Goal: Task Accomplishment & Management: Manage account settings

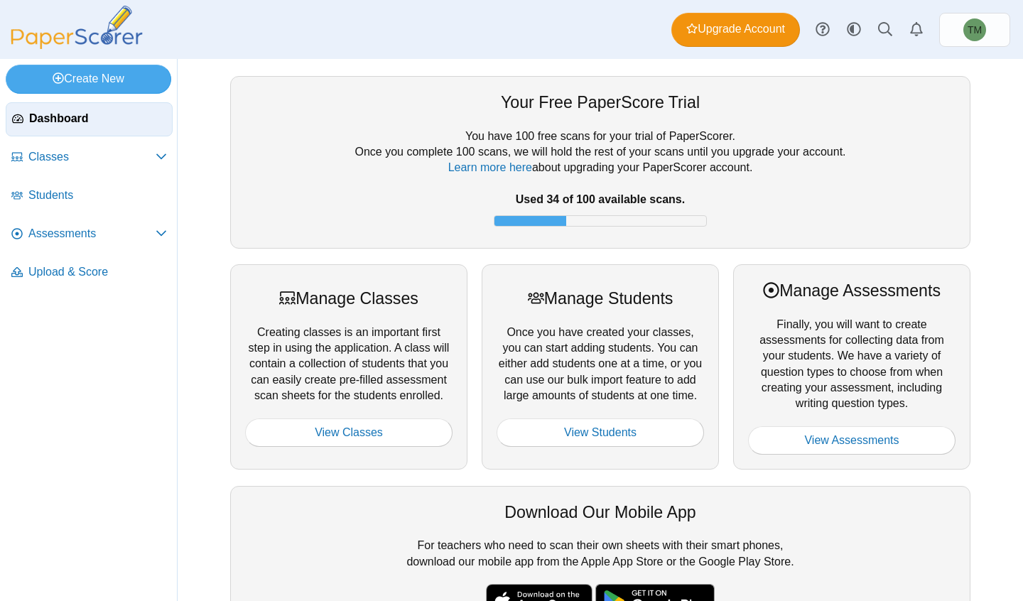
click at [472, 161] on link "Learn more here" at bounding box center [490, 167] width 84 height 12
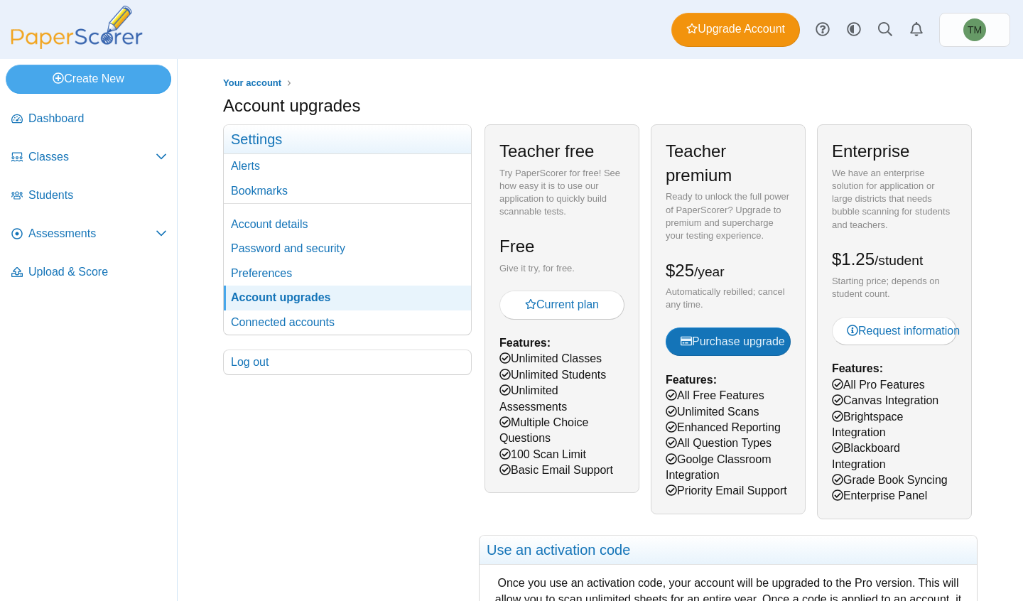
click at [75, 151] on span "Classes" at bounding box center [91, 157] width 127 height 16
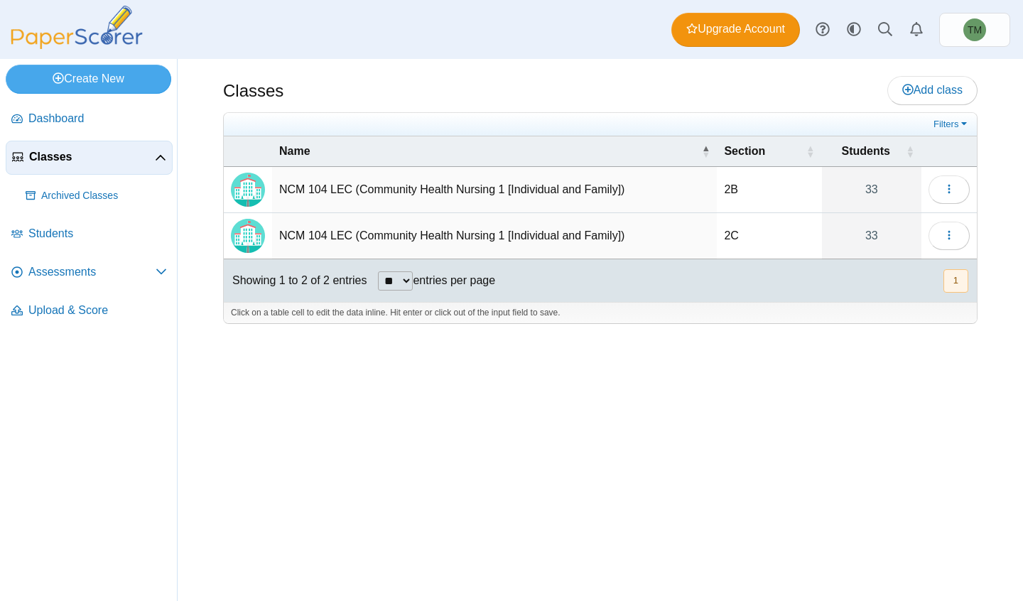
click at [71, 266] on span "Assessments" at bounding box center [91, 272] width 127 height 16
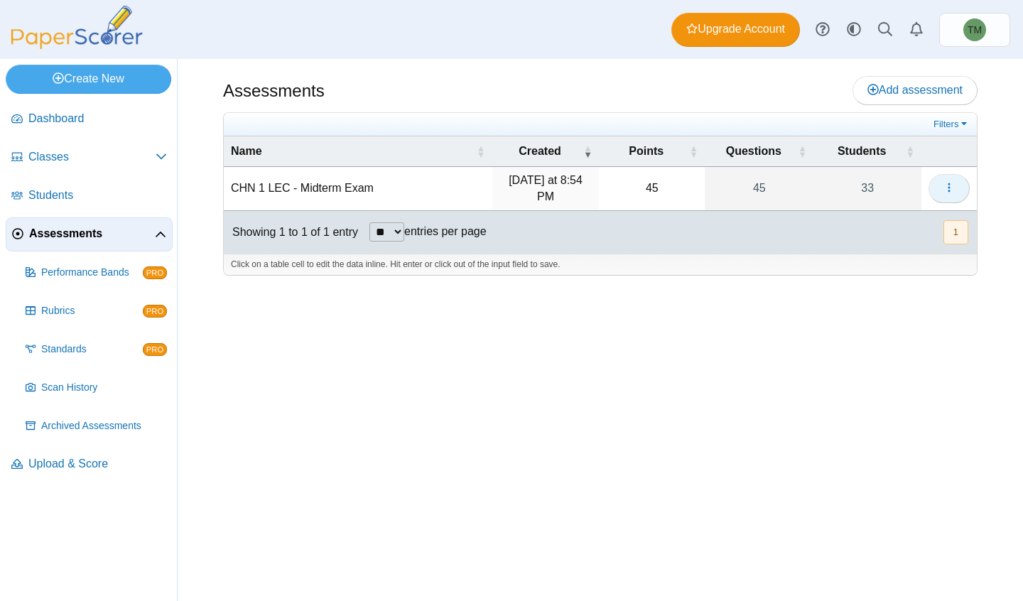
click at [951, 196] on button "button" at bounding box center [948, 188] width 41 height 28
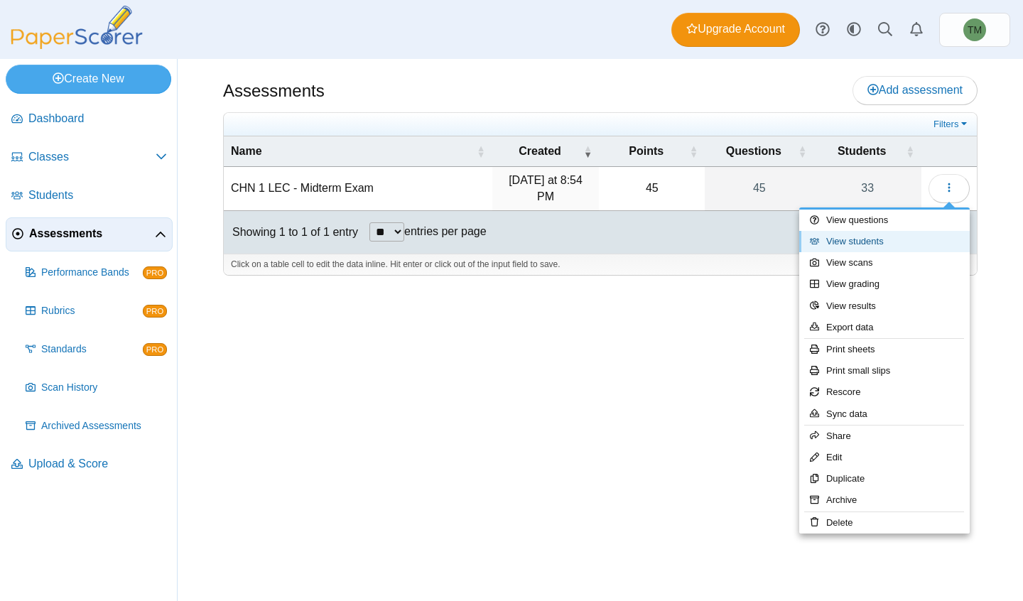
click at [896, 242] on link "View students" at bounding box center [884, 241] width 170 height 21
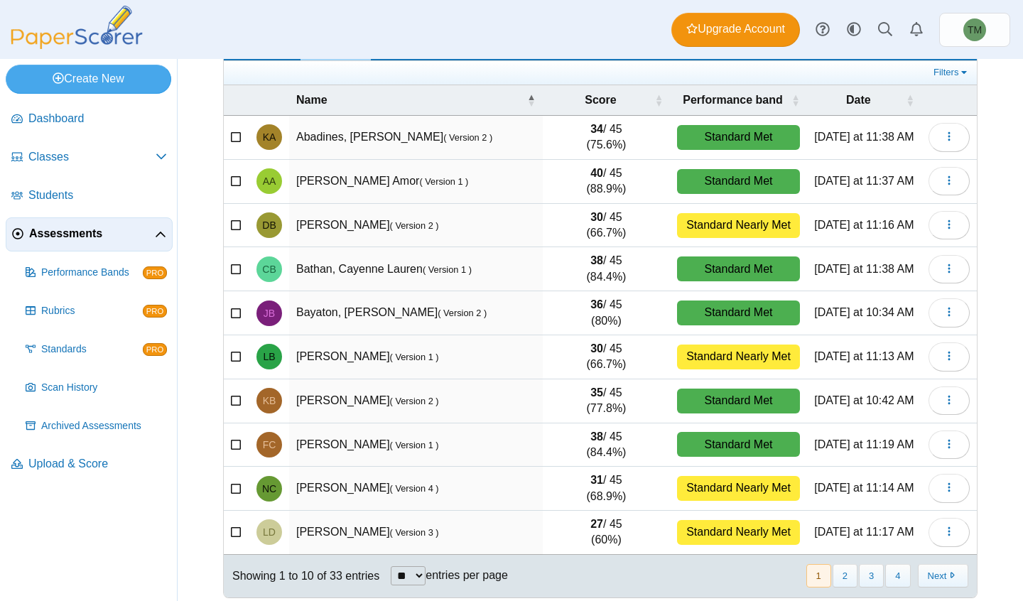
scroll to position [106, 0]
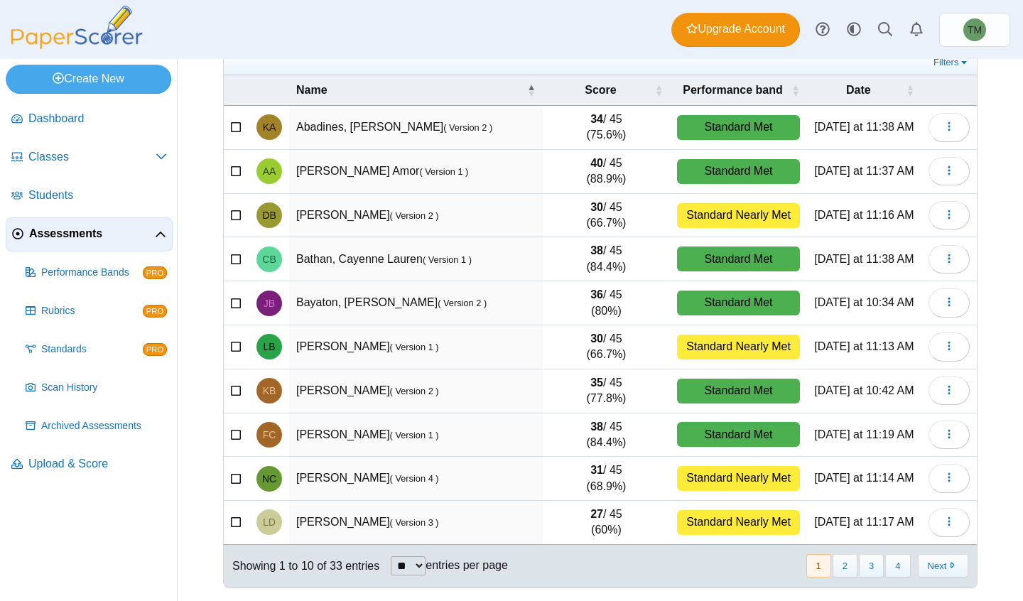
click at [845, 565] on button "2" at bounding box center [845, 565] width 25 height 23
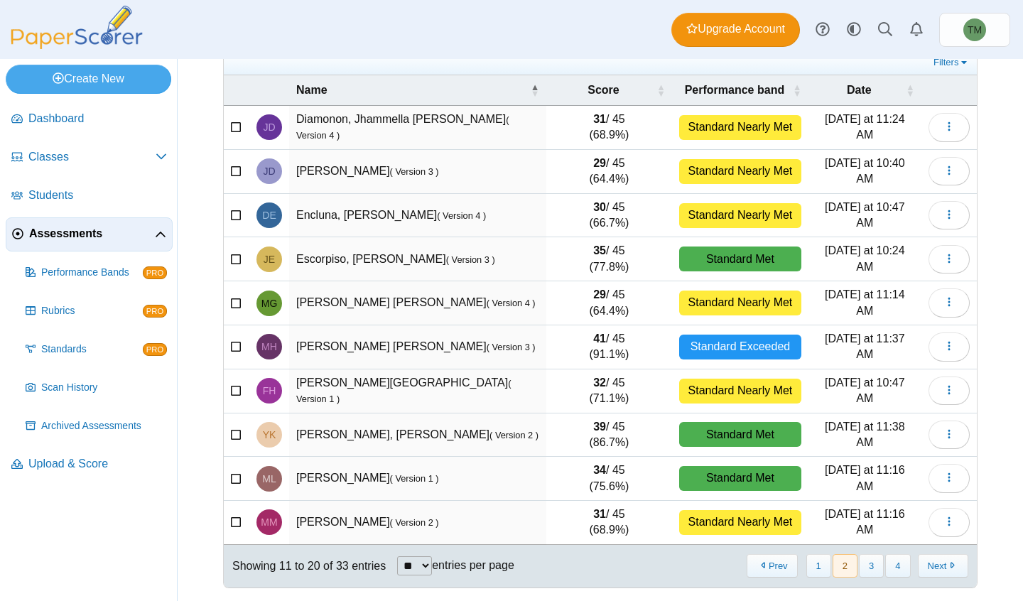
click at [869, 568] on button "3" at bounding box center [871, 565] width 25 height 23
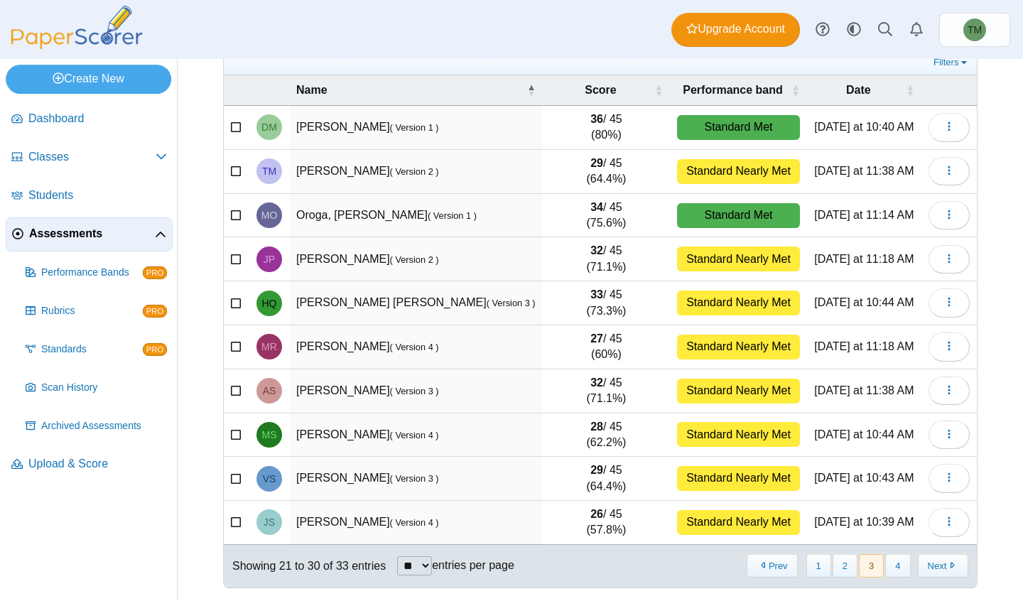
click at [92, 180] on link "Students" at bounding box center [89, 196] width 167 height 34
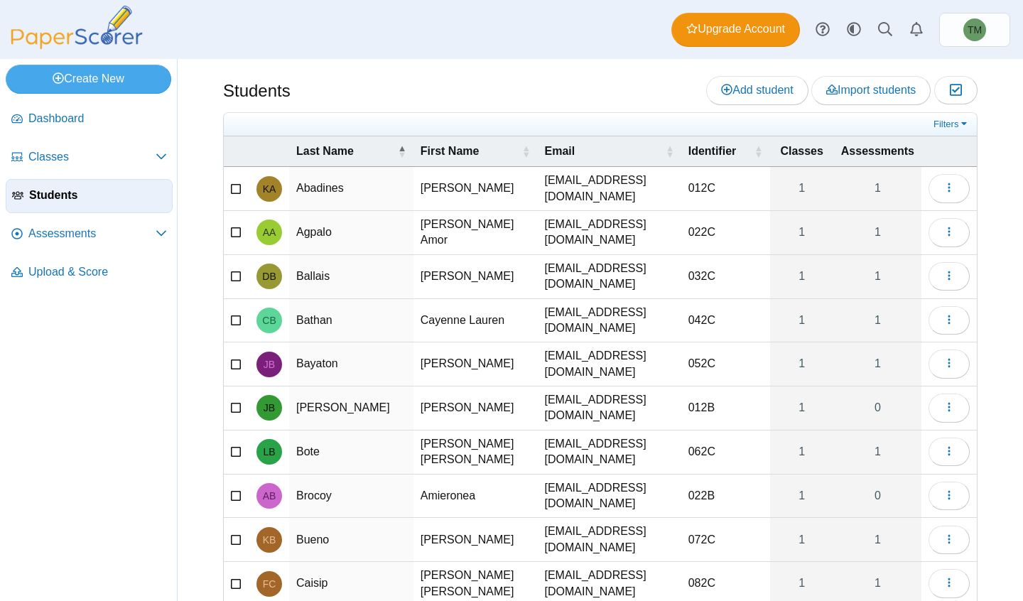
click at [123, 170] on link "Classes" at bounding box center [89, 158] width 167 height 34
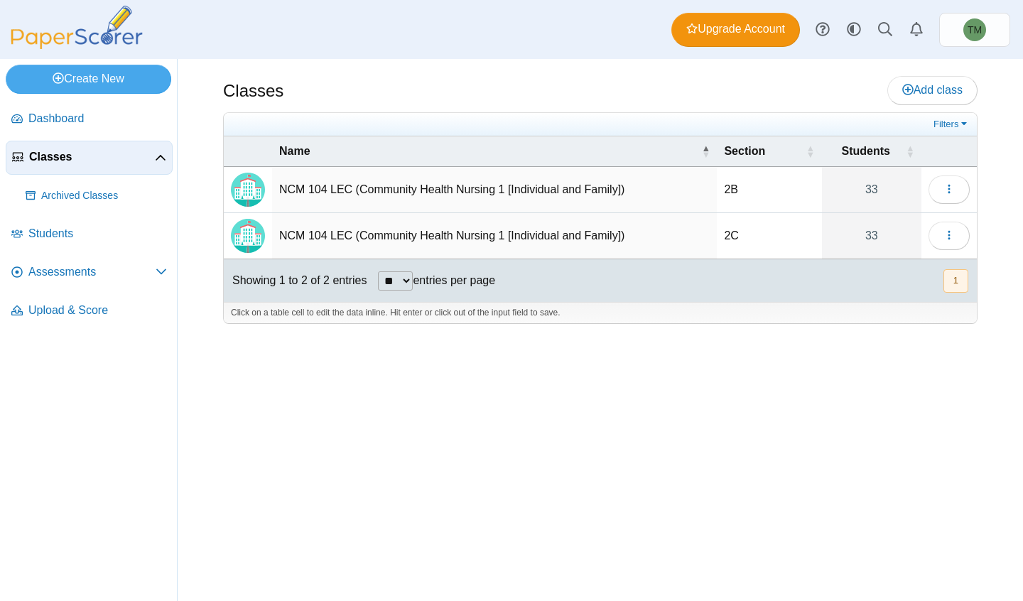
click at [721, 197] on td "2B" at bounding box center [769, 190] width 104 height 46
click at [683, 197] on td "NCM 104 LEC (Community Health Nursing 1 [Individual and Family])" at bounding box center [494, 190] width 445 height 46
click at [950, 202] on button "button" at bounding box center [948, 189] width 41 height 28
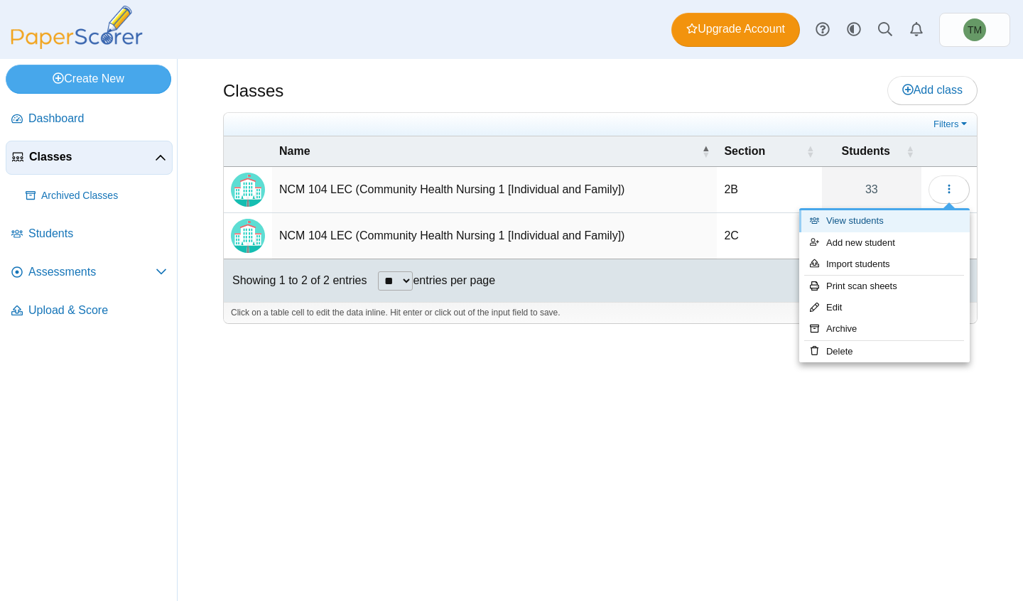
click at [917, 223] on link "View students" at bounding box center [884, 220] width 170 height 21
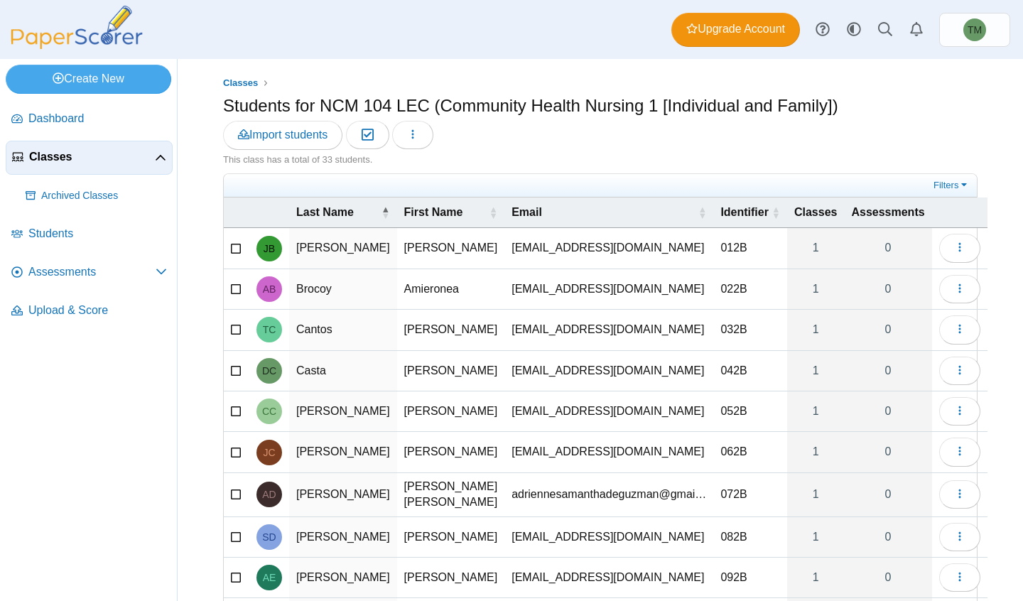
click at [929, 176] on div "Filters Show only: Loading…" at bounding box center [600, 185] width 753 height 23
click at [931, 178] on link "Filters" at bounding box center [951, 185] width 43 height 14
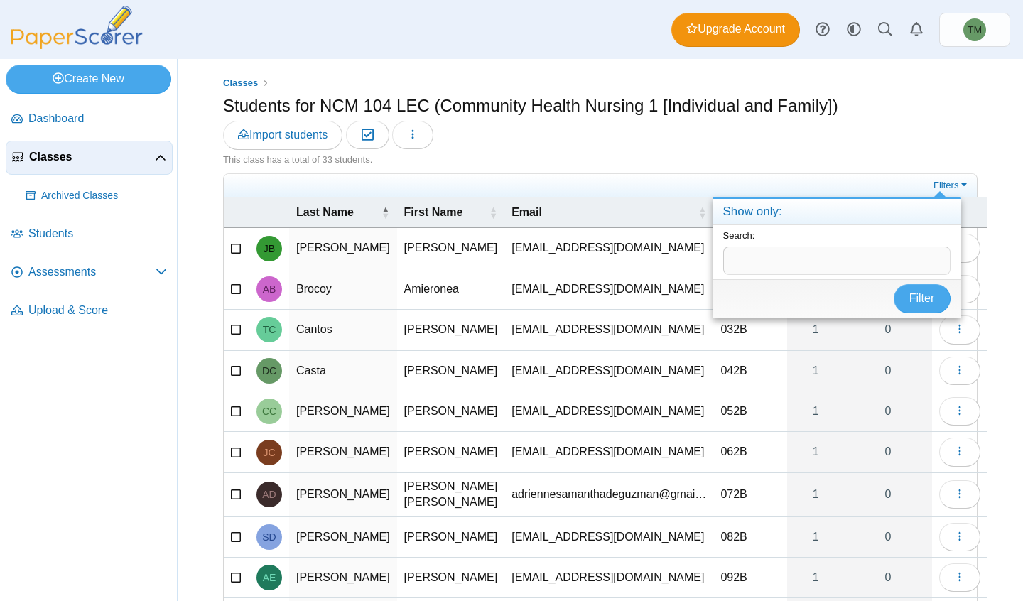
click at [931, 178] on link "Filters" at bounding box center [951, 185] width 43 height 14
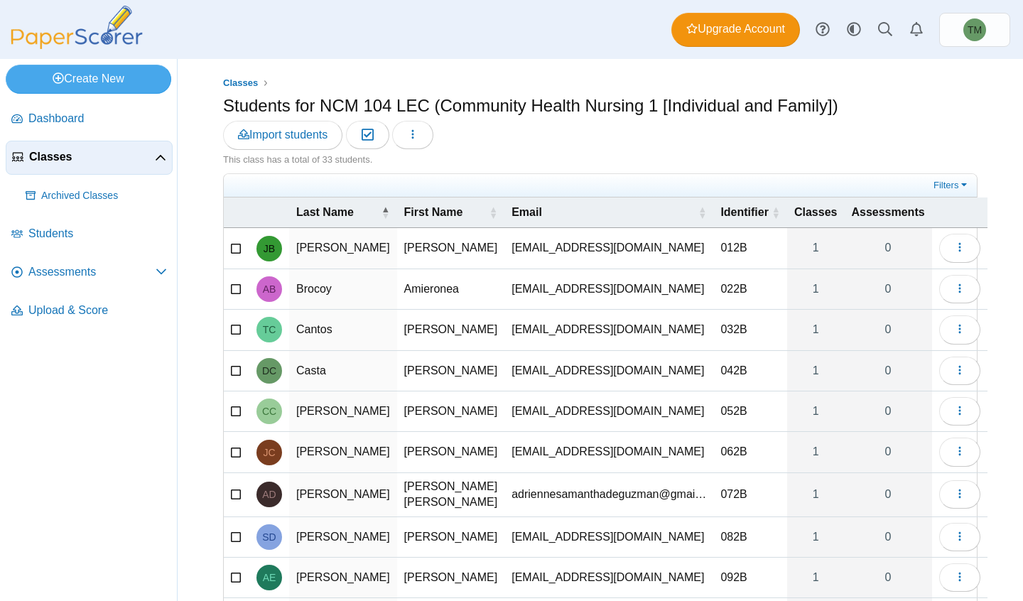
click at [424, 109] on h1 "Students for NCM 104 LEC (Community Health Nursing 1 [Individual and Family])" at bounding box center [530, 106] width 615 height 24
click at [427, 143] on button "button" at bounding box center [412, 135] width 41 height 28
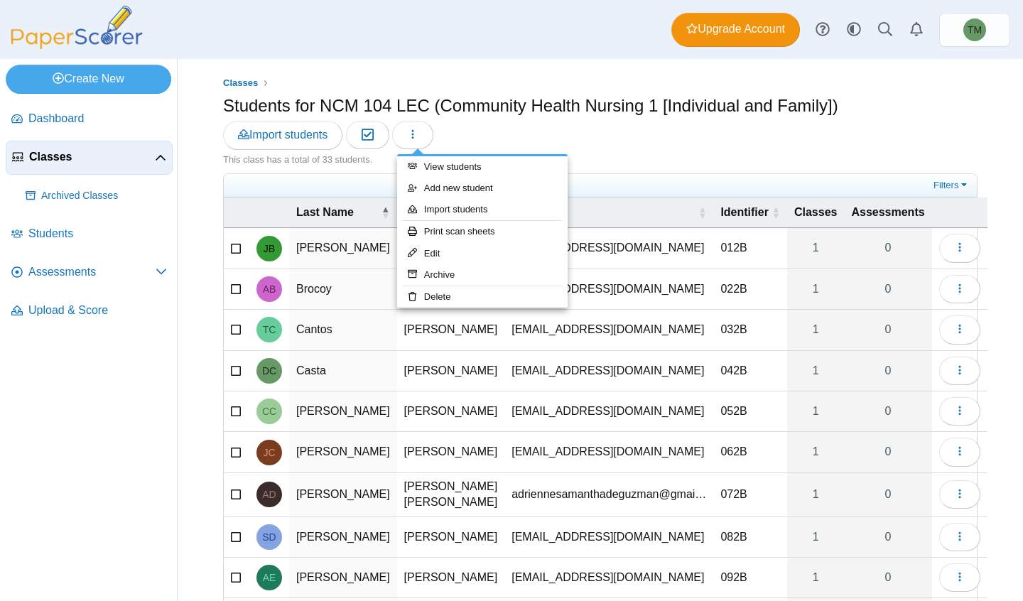
click at [85, 269] on span "Assessments" at bounding box center [91, 272] width 127 height 16
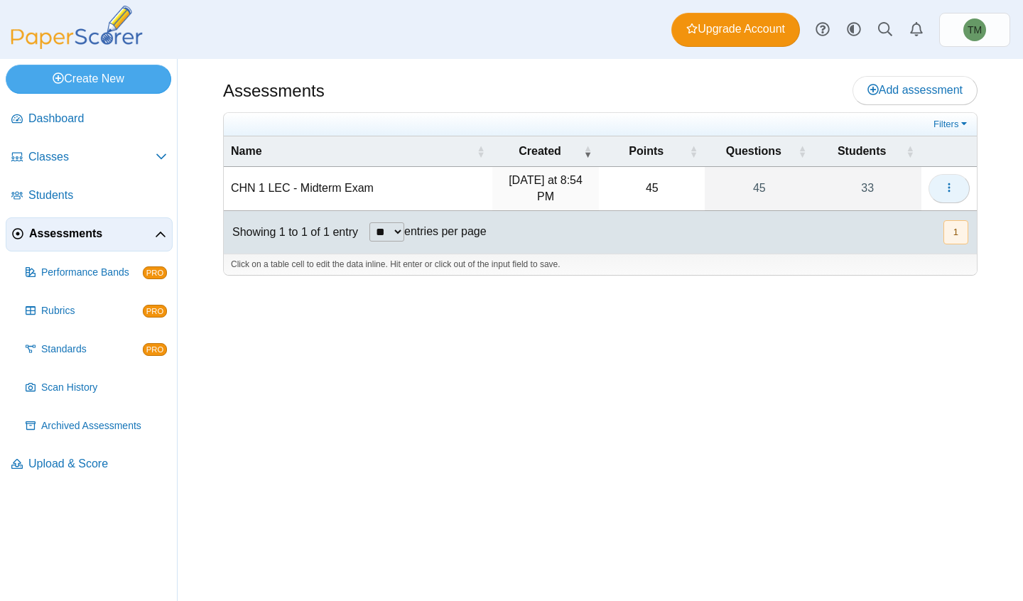
click at [950, 192] on icon "button" at bounding box center [948, 187] width 11 height 11
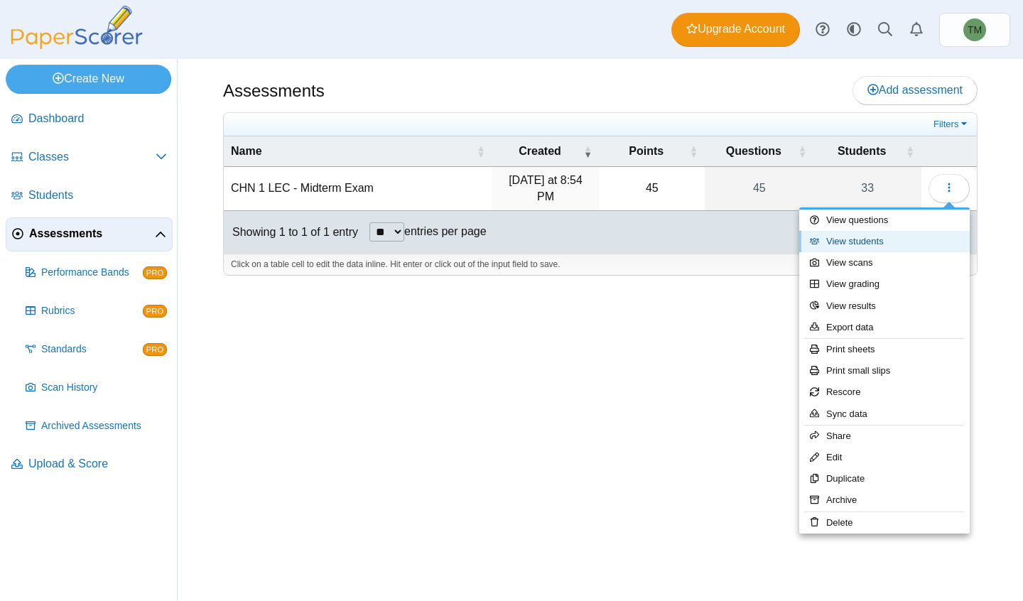
click at [909, 239] on link "View students" at bounding box center [884, 241] width 170 height 21
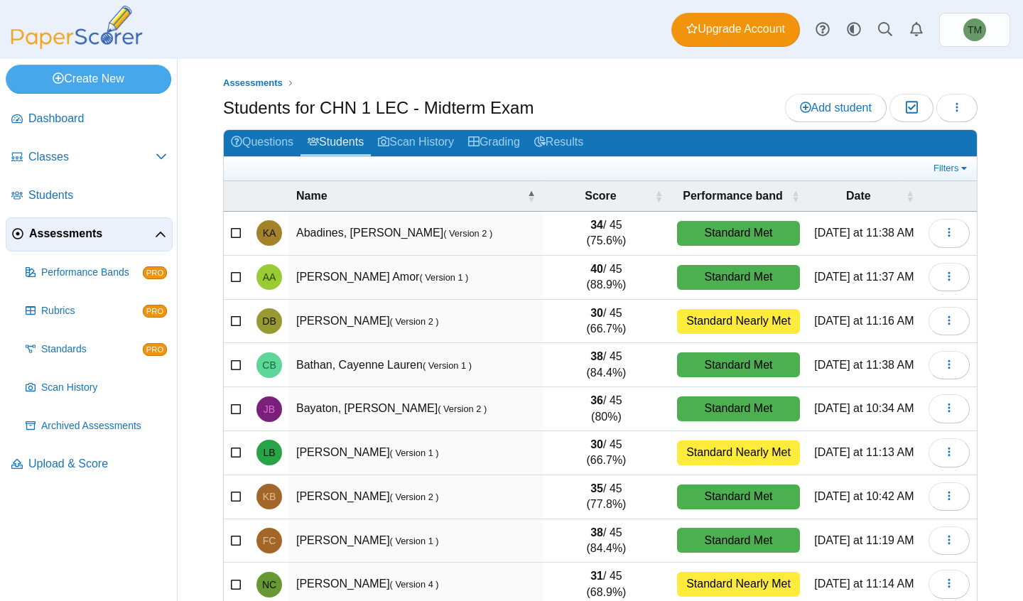
click at [945, 175] on div "Filters Show only: Loading…" at bounding box center [600, 168] width 753 height 23
click at [944, 170] on link "Filters" at bounding box center [951, 168] width 43 height 14
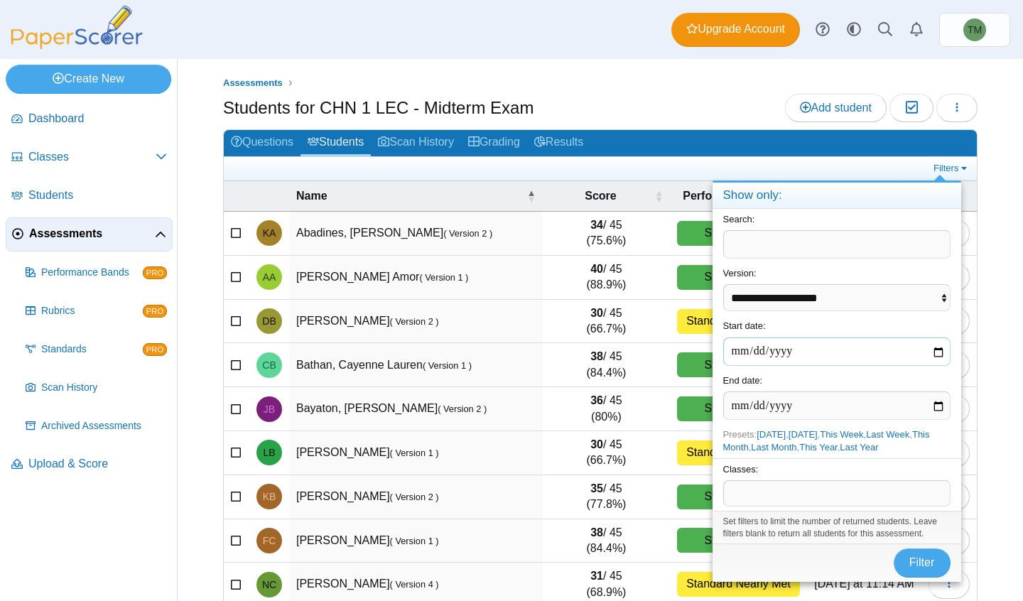
click at [942, 352] on input "date" at bounding box center [836, 351] width 227 height 28
click at [938, 401] on input "date" at bounding box center [836, 405] width 227 height 28
type input "**********"
click at [936, 351] on input "date" at bounding box center [836, 351] width 227 height 28
type input "**********"
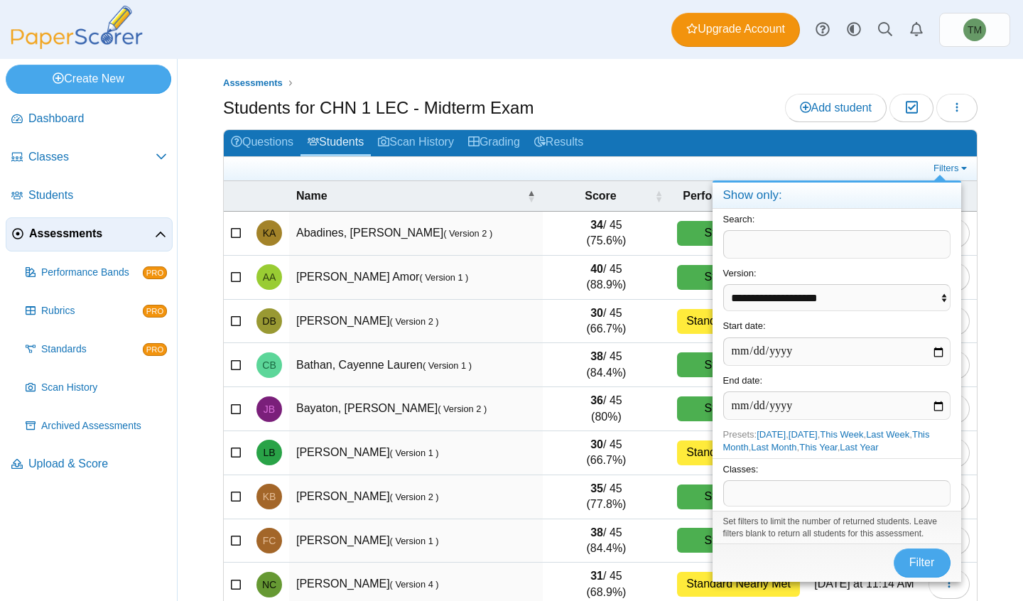
click at [862, 494] on span at bounding box center [837, 493] width 226 height 24
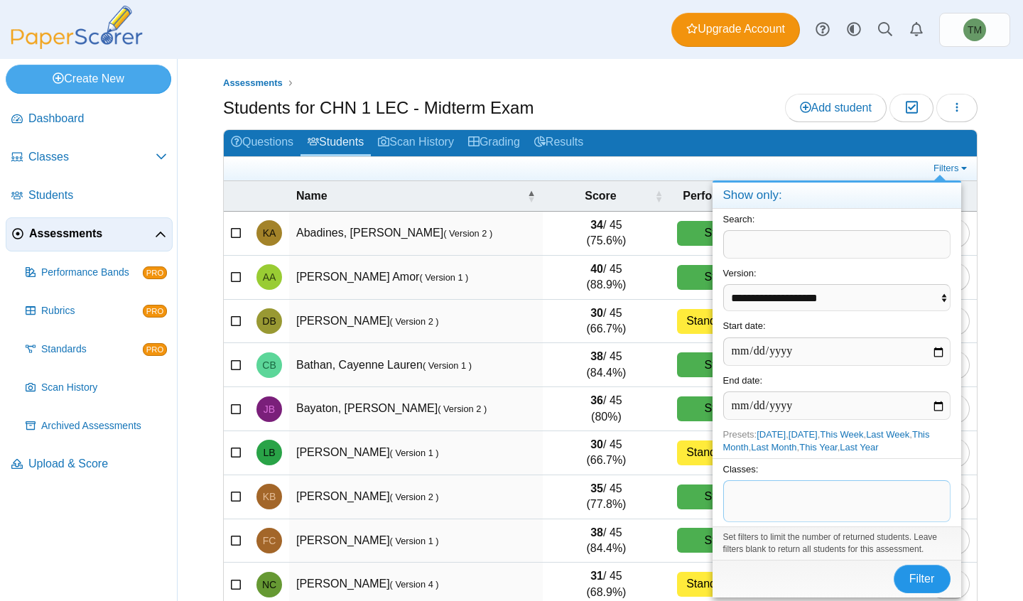
click at [908, 579] on button "Filter" at bounding box center [922, 579] width 57 height 28
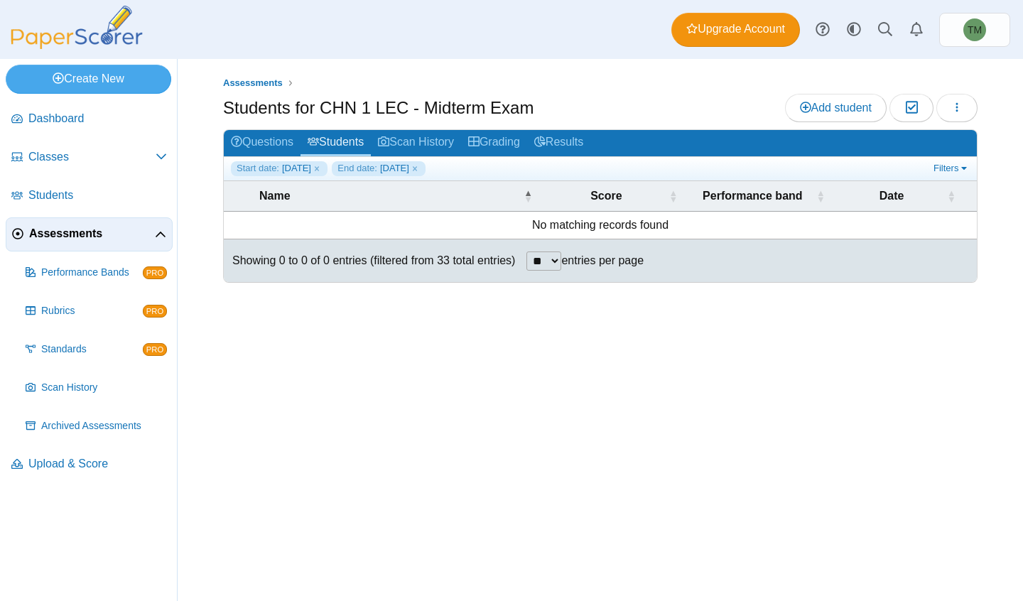
click at [452, 136] on link "Scan History" at bounding box center [416, 143] width 90 height 26
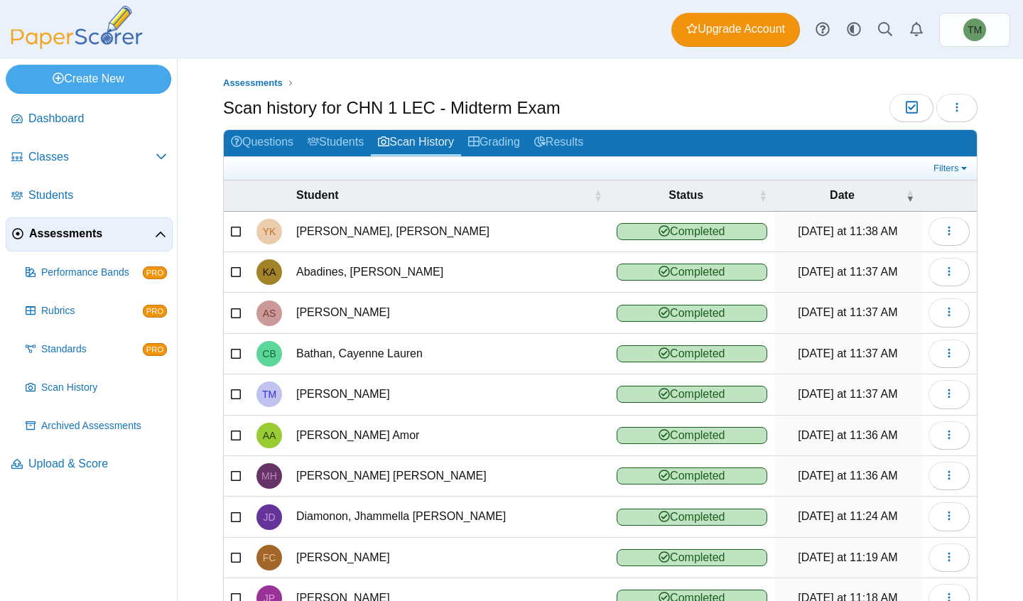
click at [949, 172] on link "Filters" at bounding box center [951, 168] width 43 height 14
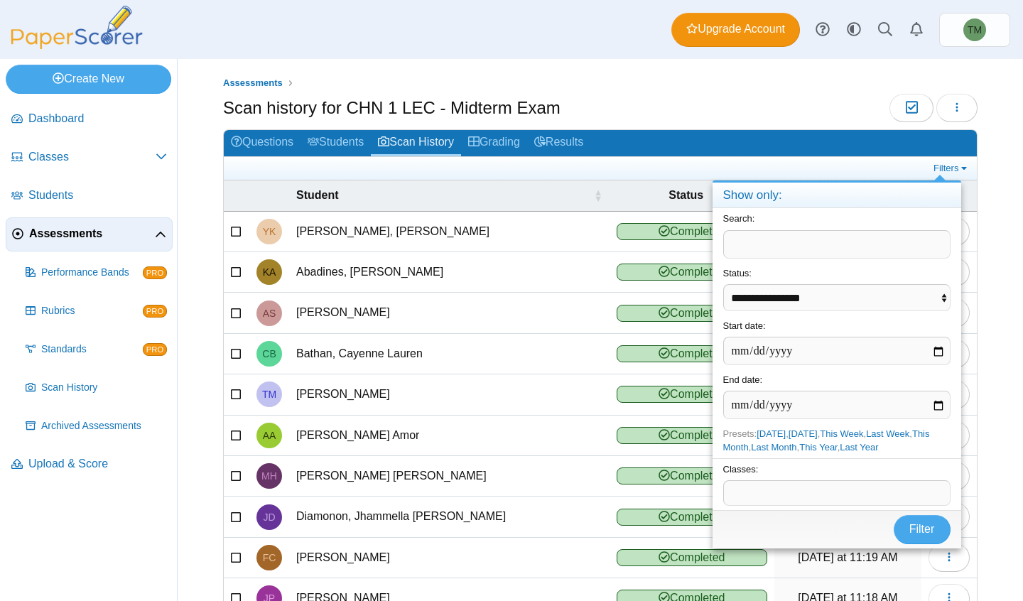
click at [977, 237] on div "Assessments Scan history for CHN 1 LEC - Midterm Exam Moderation 0 Loading…" at bounding box center [600, 330] width 845 height 542
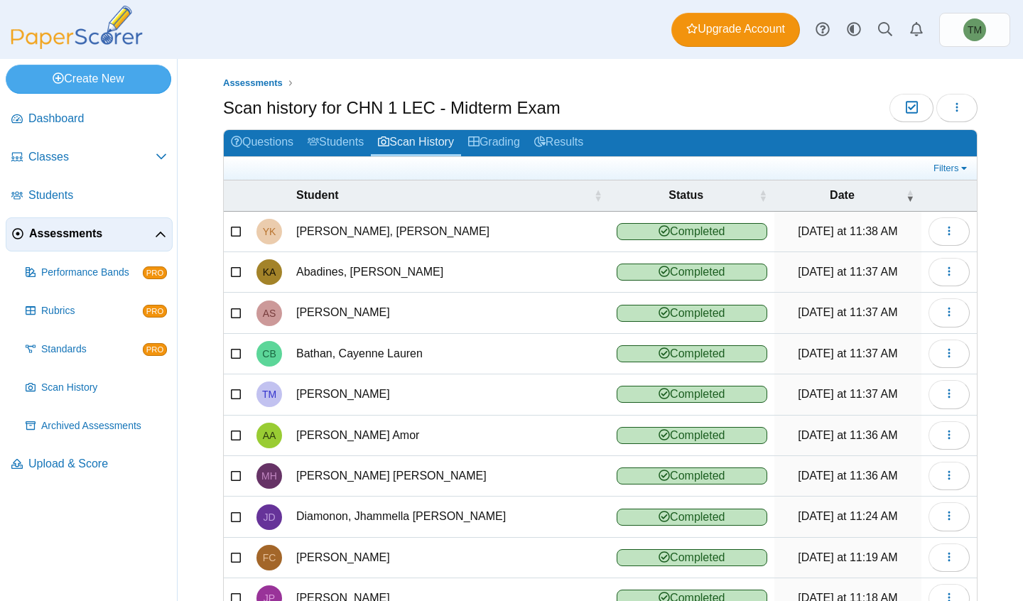
click at [852, 212] on td "Yesterday at 11:38 AM" at bounding box center [847, 232] width 147 height 40
click at [818, 188] on span "Date" at bounding box center [841, 196] width 121 height 16
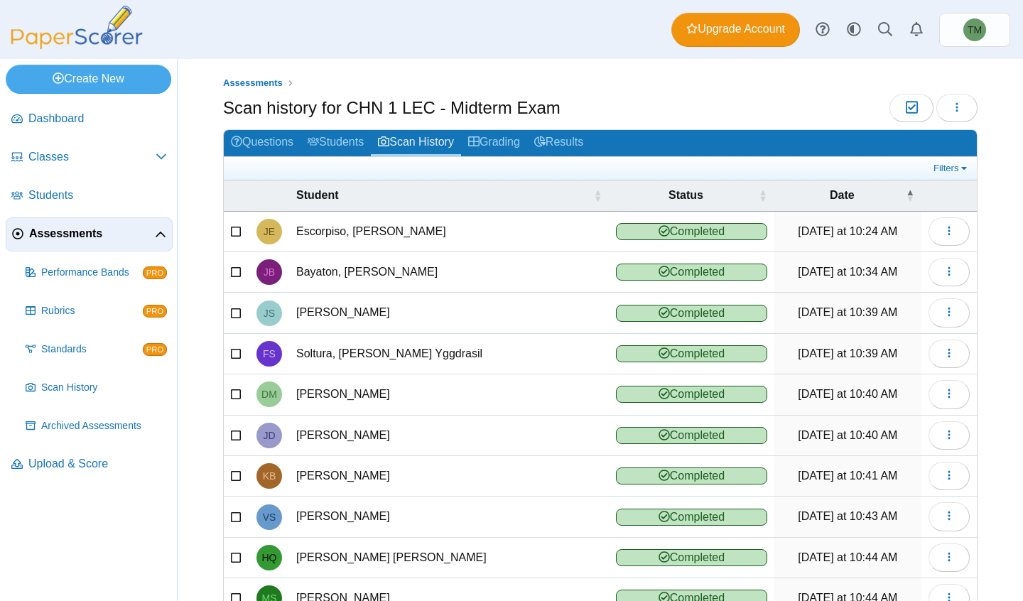
click at [815, 188] on span "Date" at bounding box center [841, 196] width 121 height 16
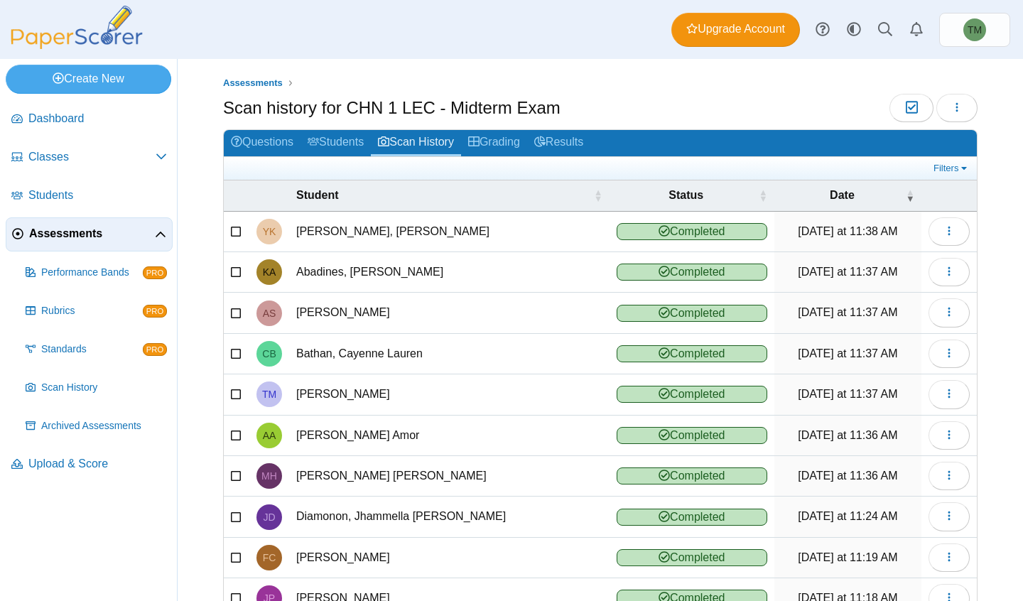
click at [938, 170] on link "Filters" at bounding box center [951, 168] width 43 height 14
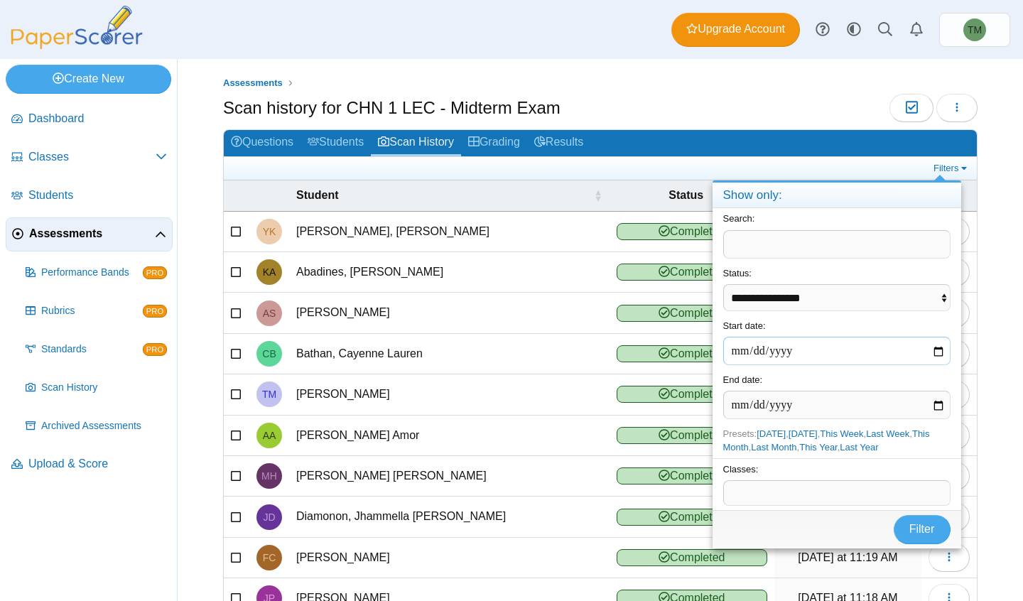
click at [936, 355] on input "date" at bounding box center [836, 351] width 227 height 28
type input "**********"
click at [938, 406] on input "date" at bounding box center [836, 405] width 227 height 28
type input "**********"
click at [918, 529] on span "Filter" at bounding box center [922, 529] width 26 height 12
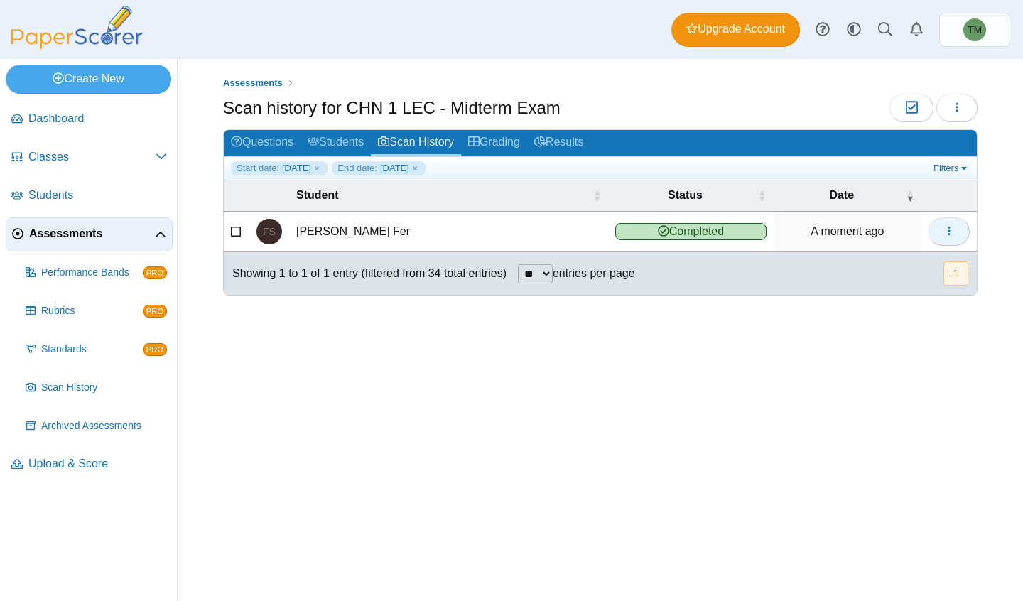
click at [940, 229] on button "button" at bounding box center [948, 231] width 41 height 28
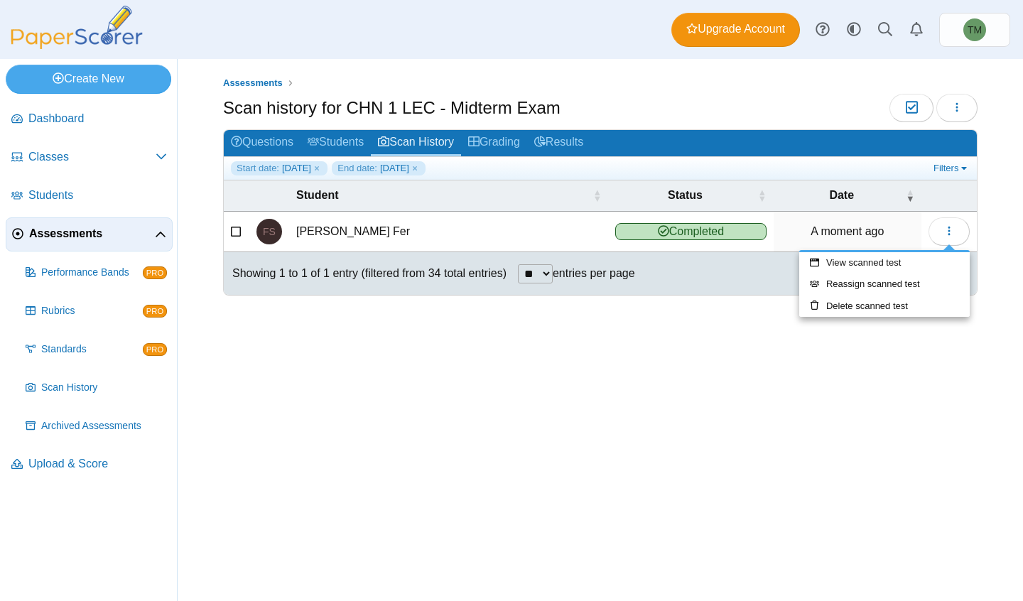
click at [518, 143] on link "Grading" at bounding box center [494, 143] width 66 height 26
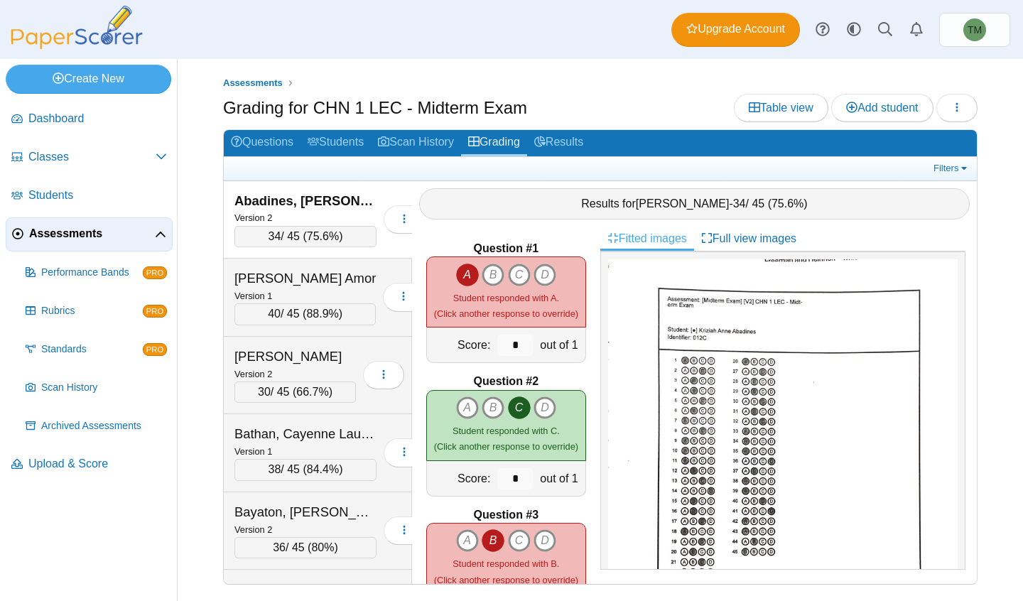
click at [946, 170] on link "Filters" at bounding box center [951, 168] width 43 height 14
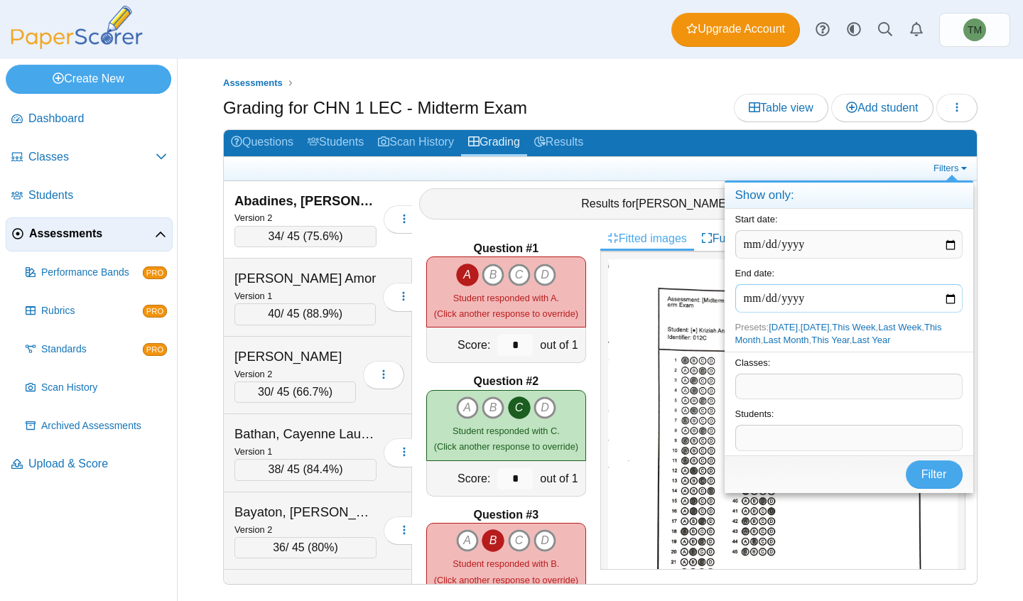
click at [955, 305] on input "date" at bounding box center [848, 298] width 227 height 28
type input "**********"
click at [946, 249] on input "date" at bounding box center [848, 244] width 227 height 28
type input "**********"
click at [931, 470] on span "Filter" at bounding box center [934, 474] width 26 height 12
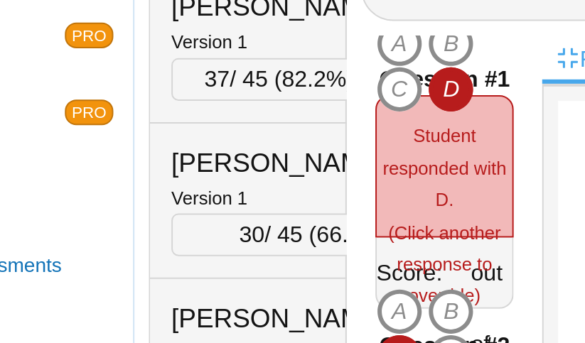
scroll to position [143, 0]
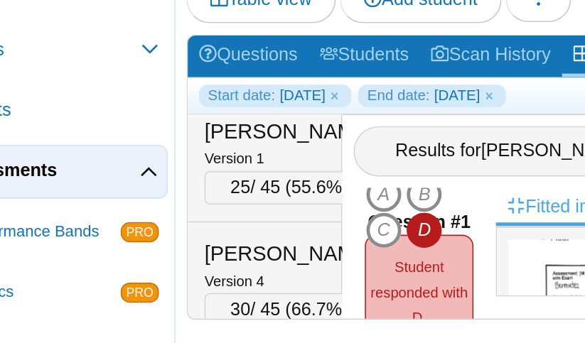
scroll to position [631, 0]
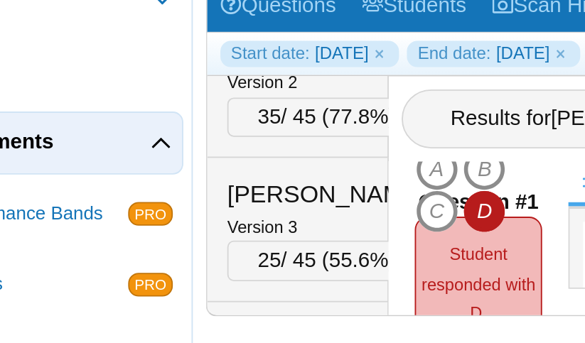
scroll to position [344, 0]
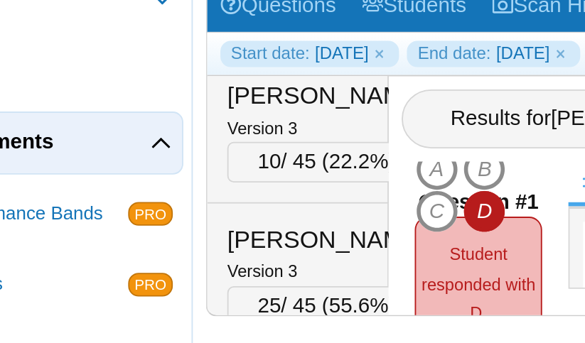
scroll to position [395, 0]
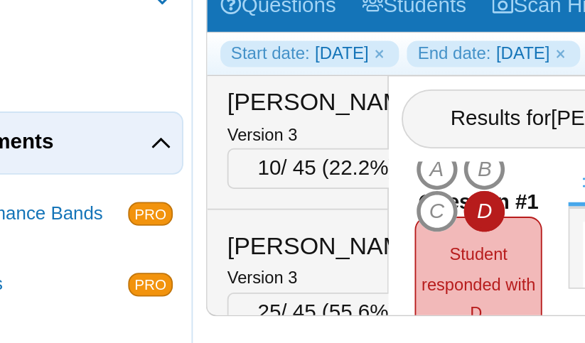
click at [219, 229] on small "Version 3" at bounding box center [215, 229] width 38 height 11
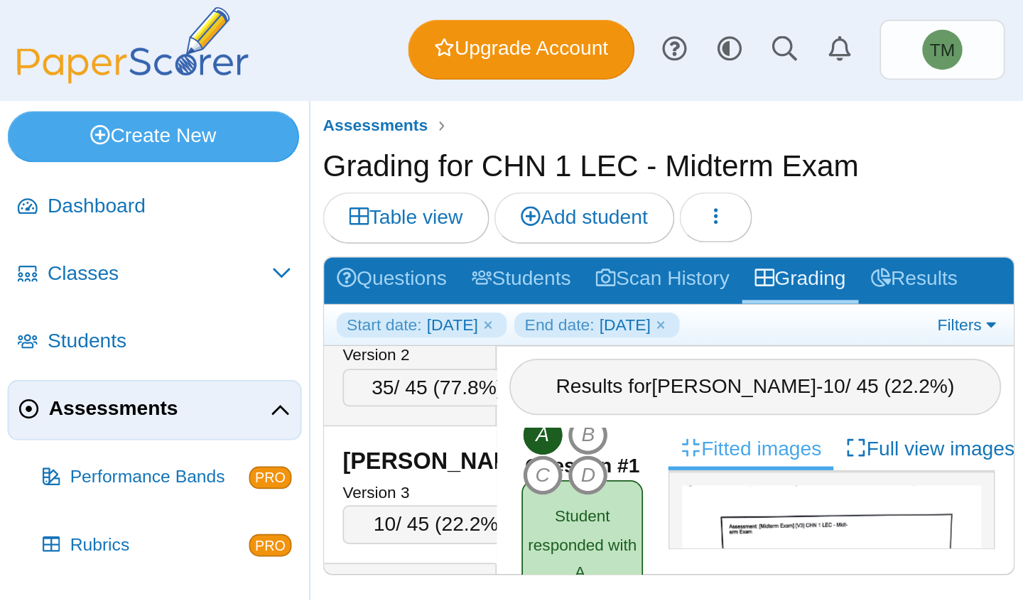
scroll to position [358, 0]
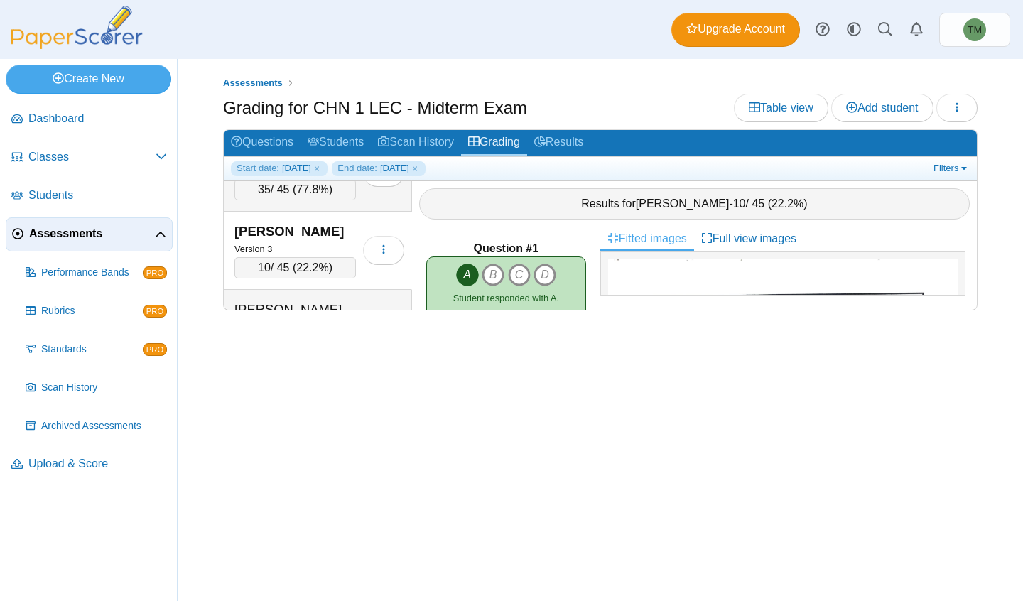
click at [584, 242] on link "Full view images" at bounding box center [748, 239] width 109 height 24
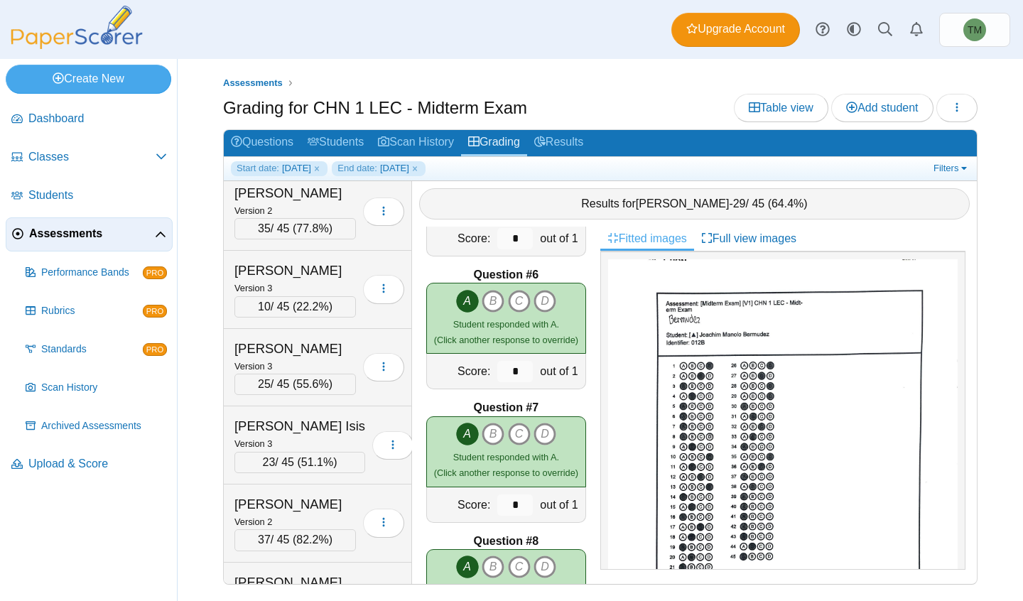
scroll to position [355, 0]
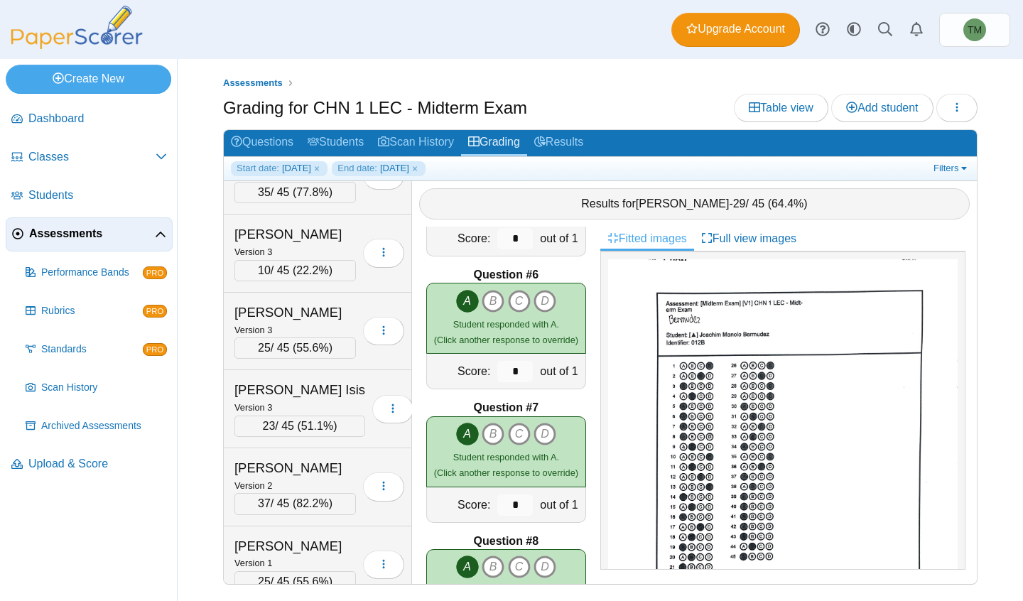
click at [315, 232] on div "Esguerra, Ashley" at bounding box center [294, 234] width 121 height 18
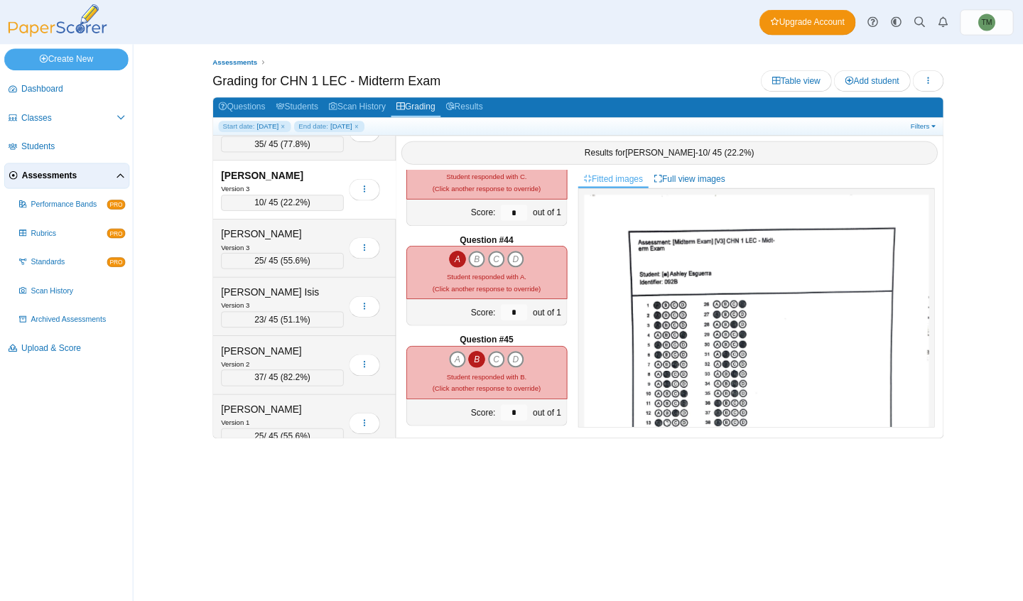
scroll to position [5652, 0]
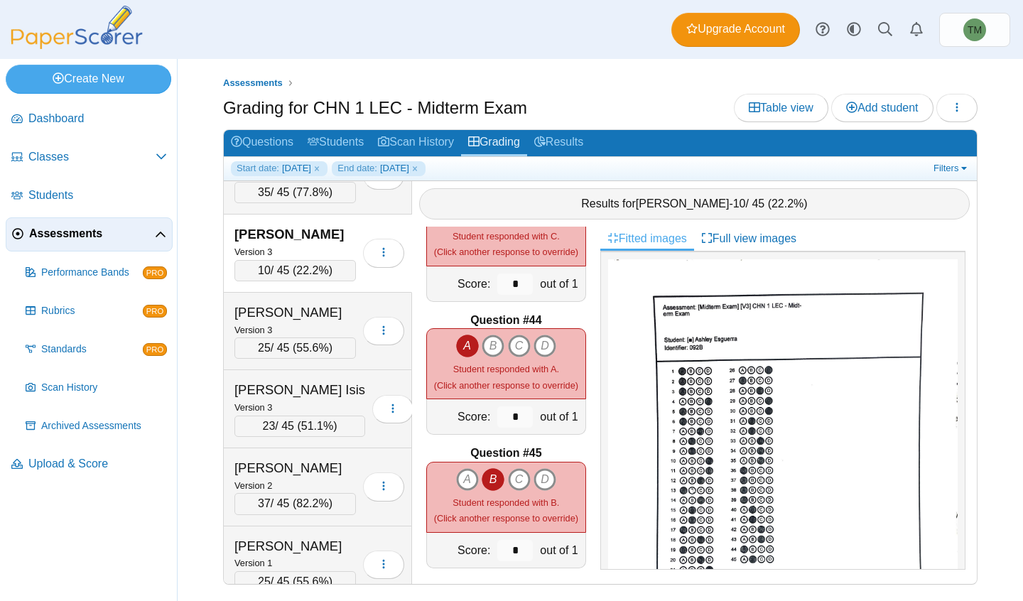
click at [273, 268] on div "10 / 45 ( 22.2% )" at bounding box center [294, 270] width 121 height 21
click at [378, 257] on icon "button" at bounding box center [383, 251] width 11 height 11
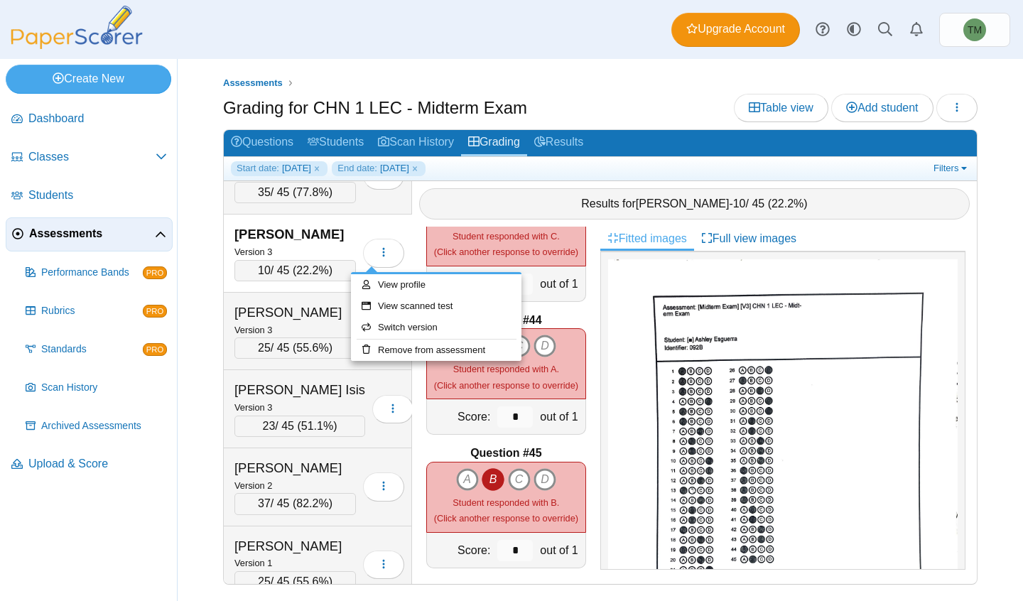
click at [259, 270] on span "10" at bounding box center [264, 270] width 13 height 12
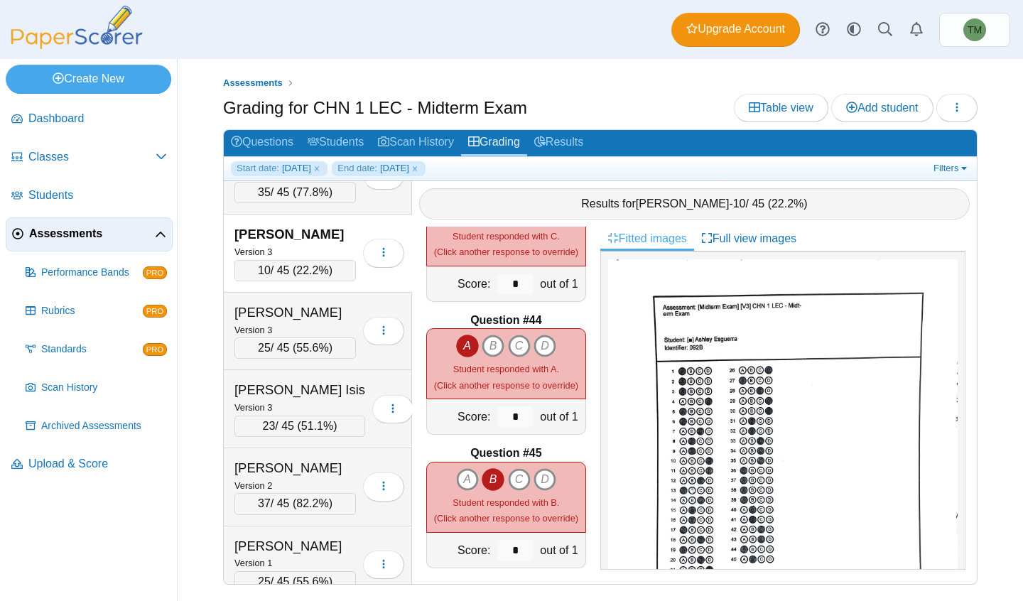
click at [740, 197] on span "10" at bounding box center [739, 203] width 13 height 12
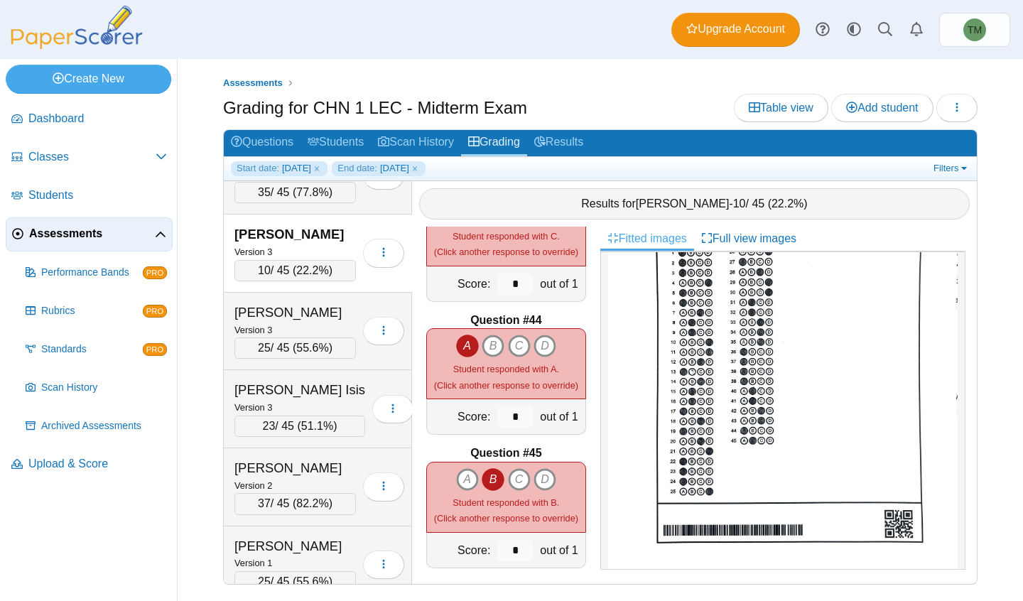
scroll to position [0, 0]
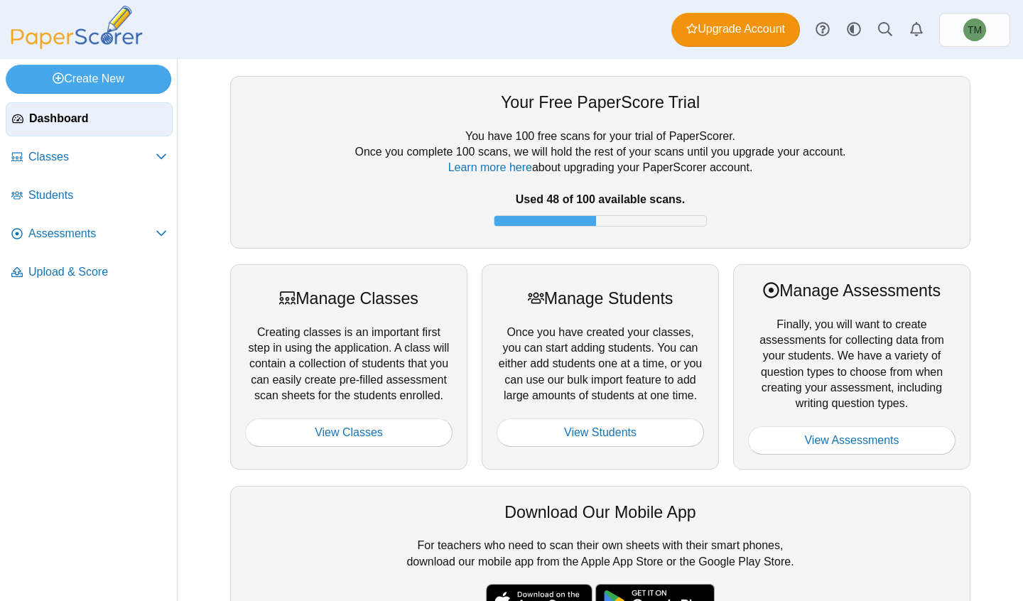
scroll to position [238, 0]
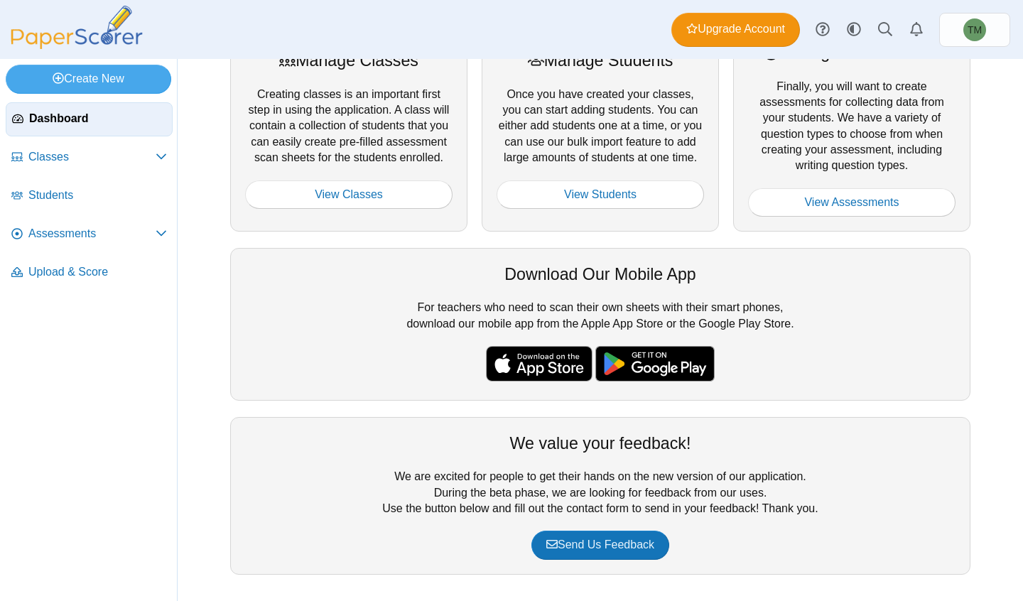
click at [159, 239] on span at bounding box center [161, 234] width 11 height 16
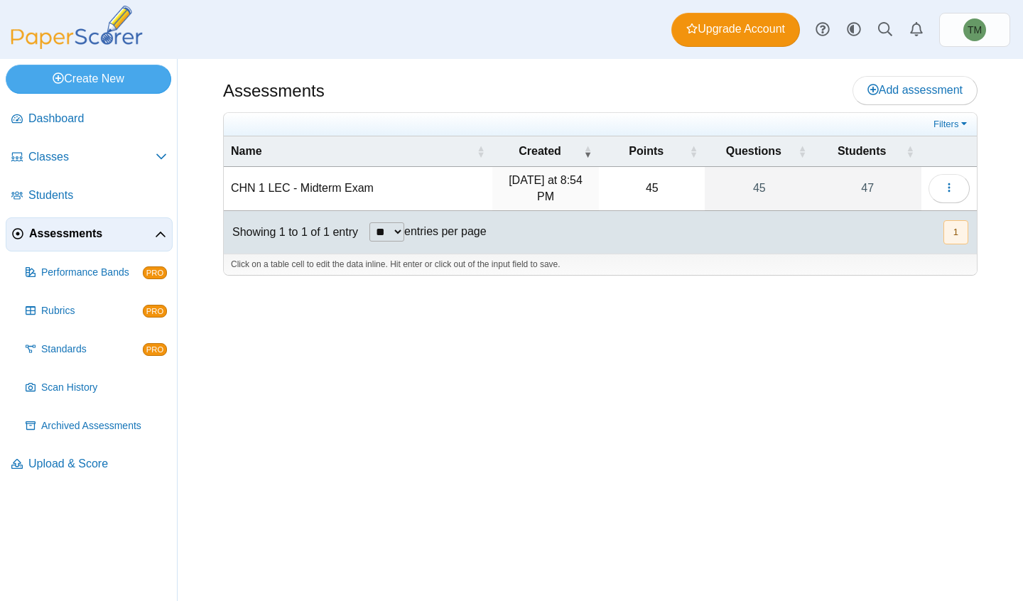
click at [445, 175] on td "CHN 1 LEC - Midterm Exam" at bounding box center [358, 189] width 269 height 44
click at [445, 175] on input "**********" at bounding box center [358, 189] width 254 height 28
click at [660, 240] on div "Showing 1 to 1 of 1 entry ** ** ** *** entries per page « Prev 1 Next »" at bounding box center [600, 232] width 753 height 43
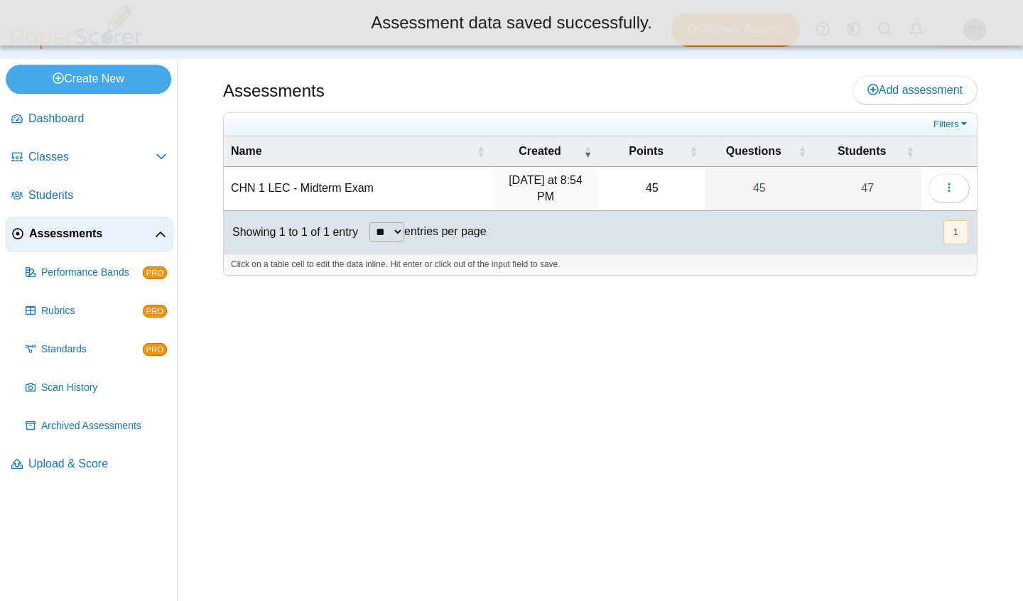
click at [752, 193] on link "45" at bounding box center [759, 188] width 109 height 43
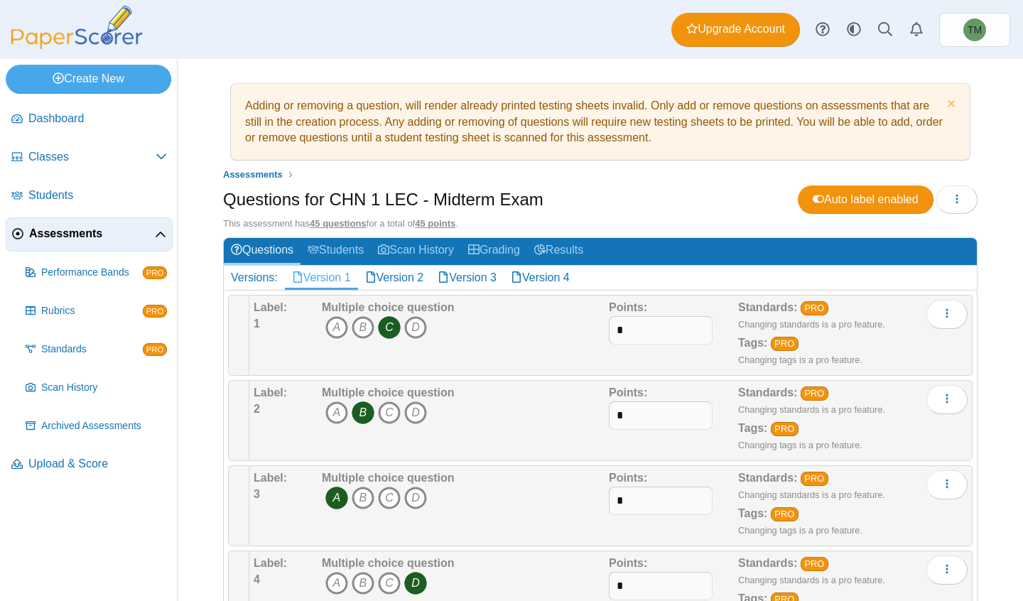
click at [548, 286] on link "Version 4" at bounding box center [540, 278] width 73 height 24
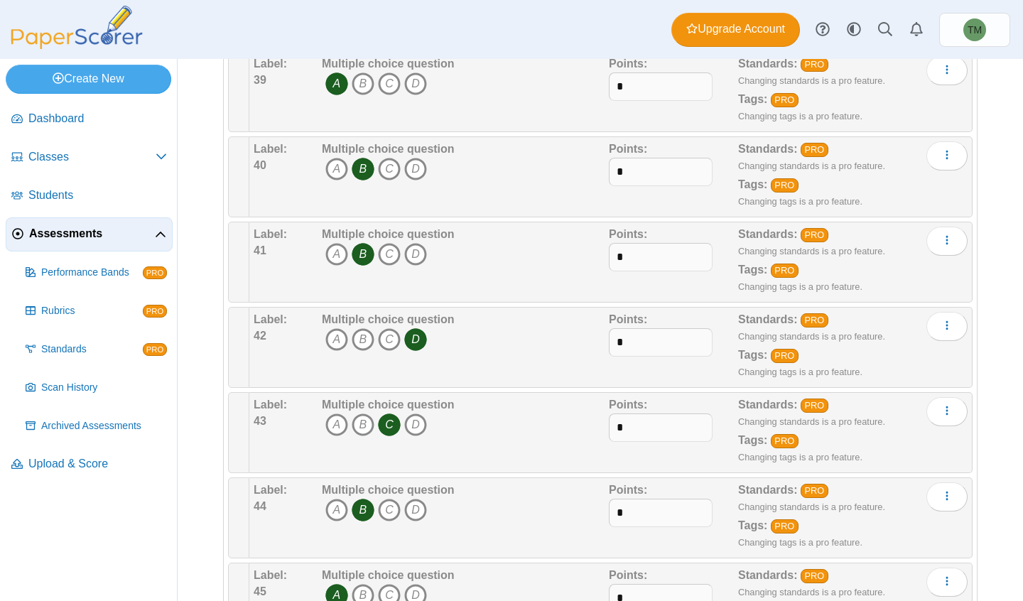
scroll to position [3481, 0]
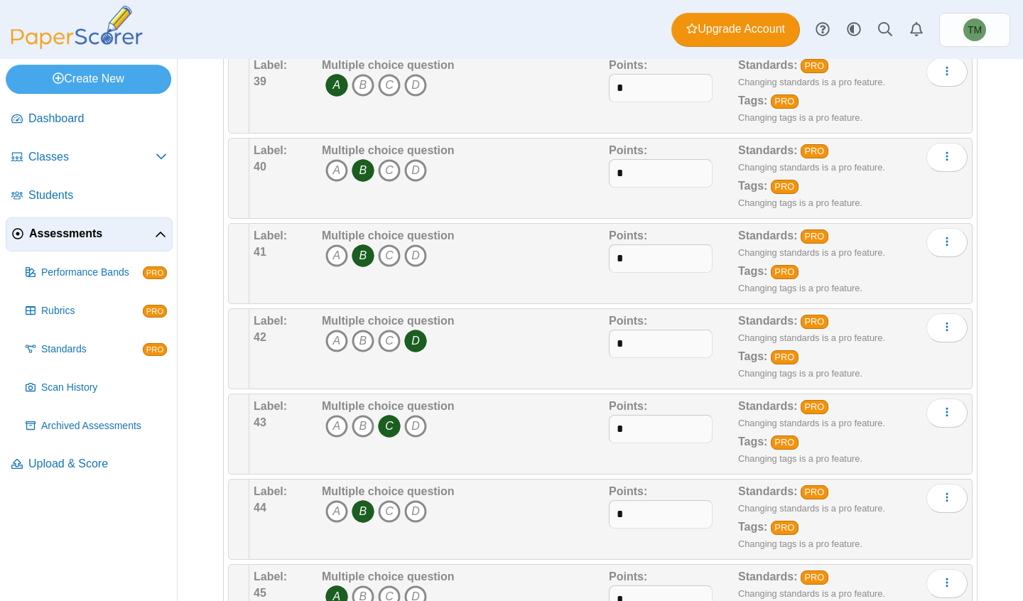
click at [303, 109] on div "Label: 39" at bounding box center [286, 93] width 65 height 71
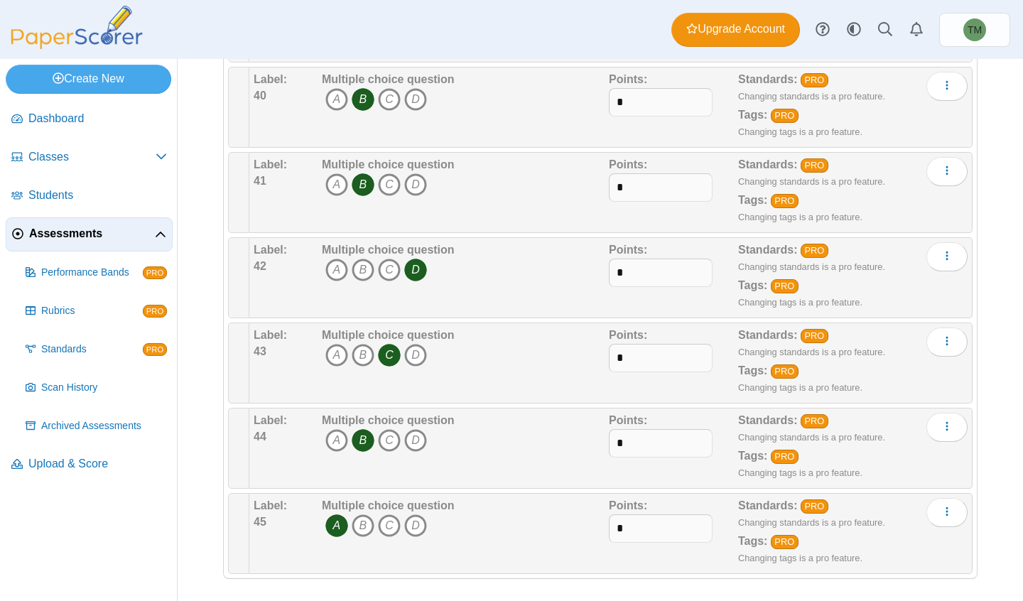
scroll to position [3552, 0]
click at [535, 451] on div "Multiple choice question A B C D" at bounding box center [463, 448] width 291 height 71
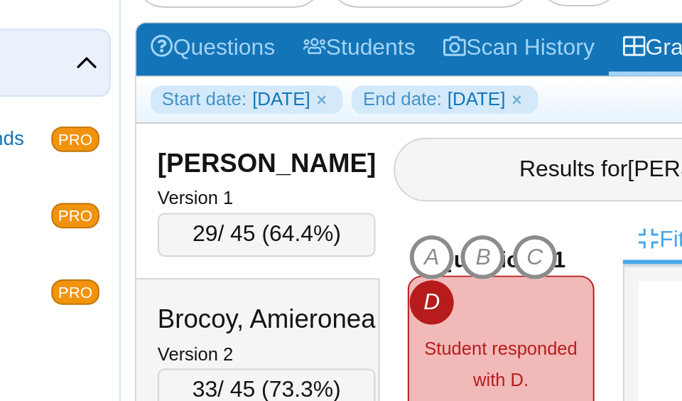
scroll to position [90, 0]
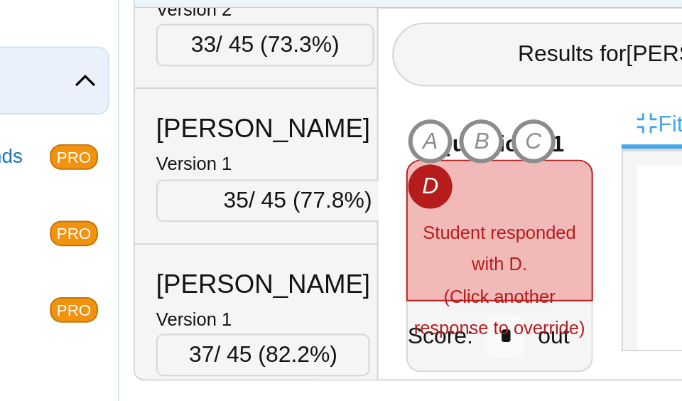
scroll to position [115, 0]
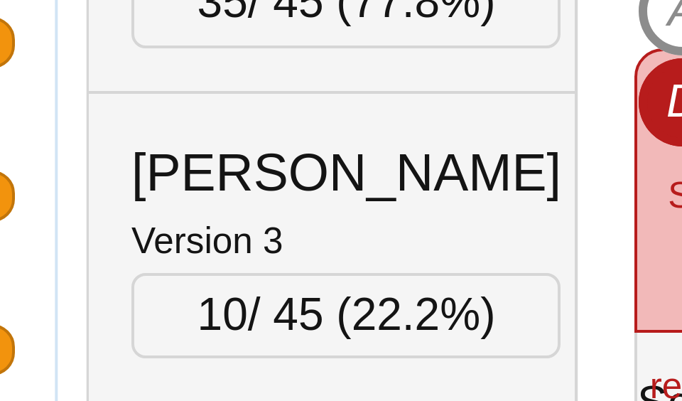
scroll to position [375, 0]
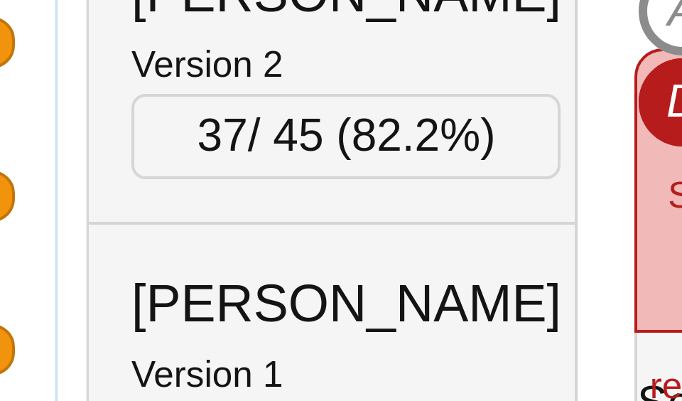
scroll to position [1048, 0]
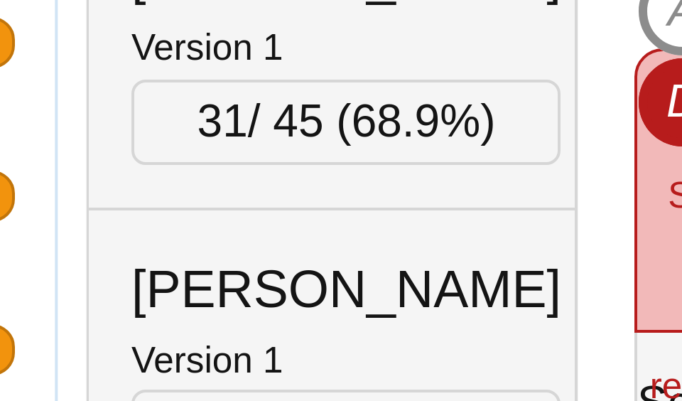
scroll to position [1127, 0]
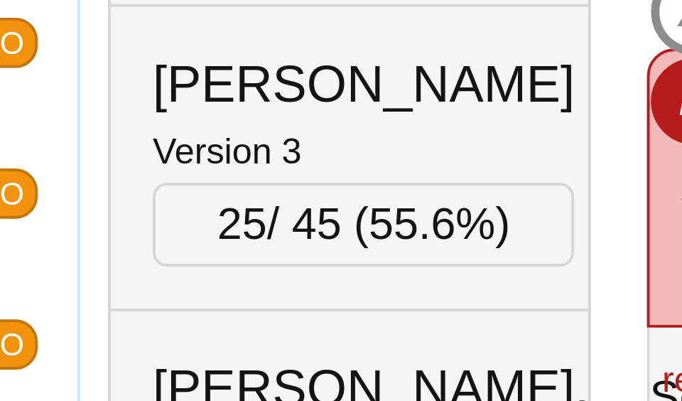
scroll to position [671, 0]
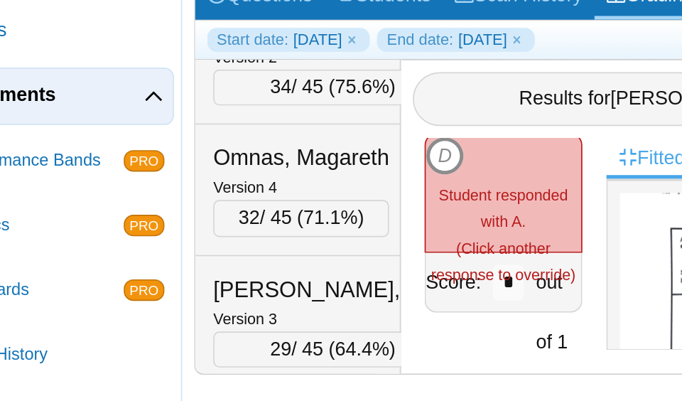
scroll to position [16, 0]
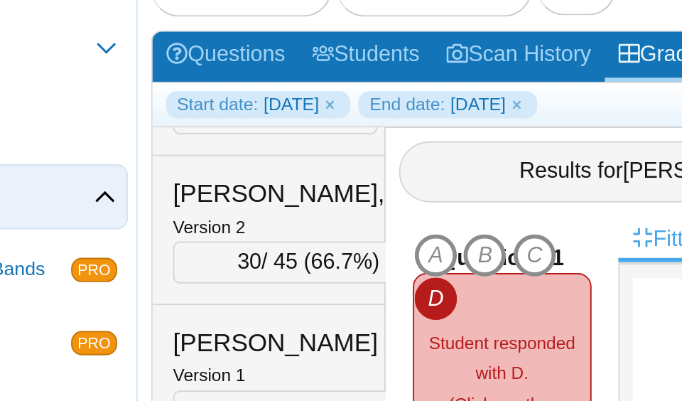
scroll to position [372, 0]
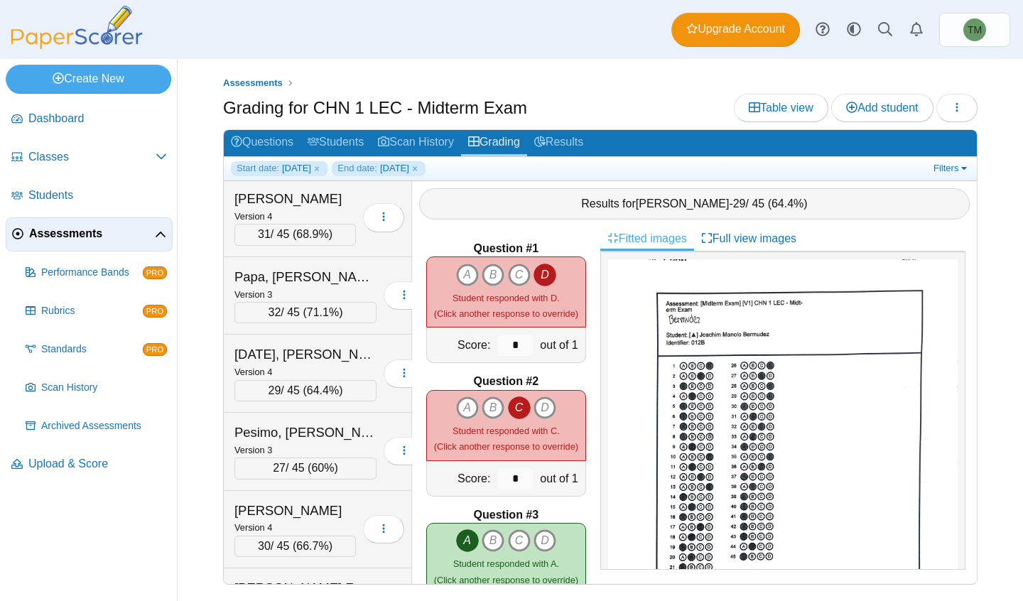
scroll to position [2008, 0]
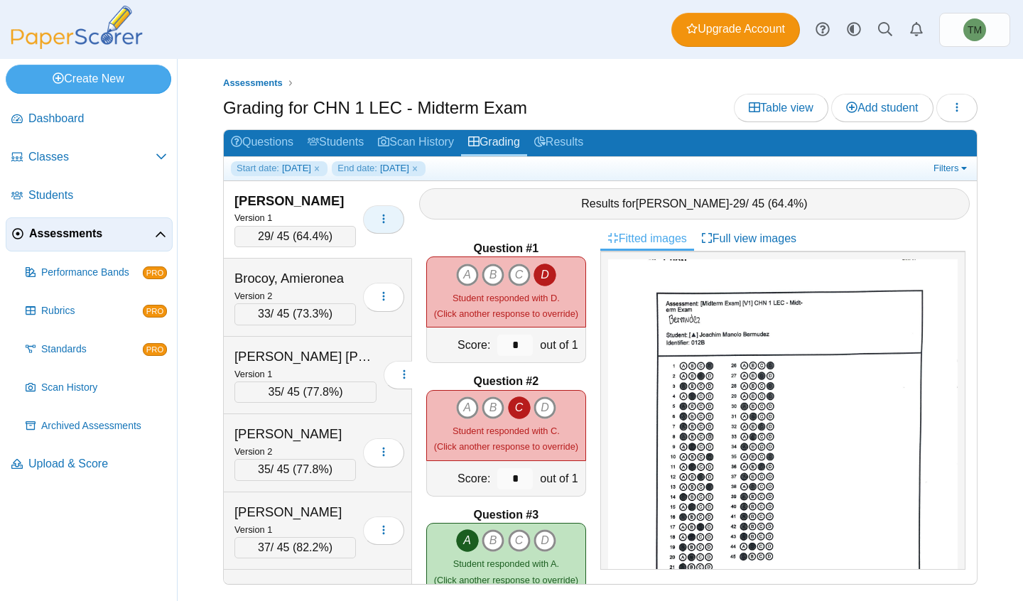
click at [402, 227] on div "Bermudez, Joachim Manolo Version 1 29 / 45 ( 64.4% ) 33 35" at bounding box center [318, 382] width 188 height 403
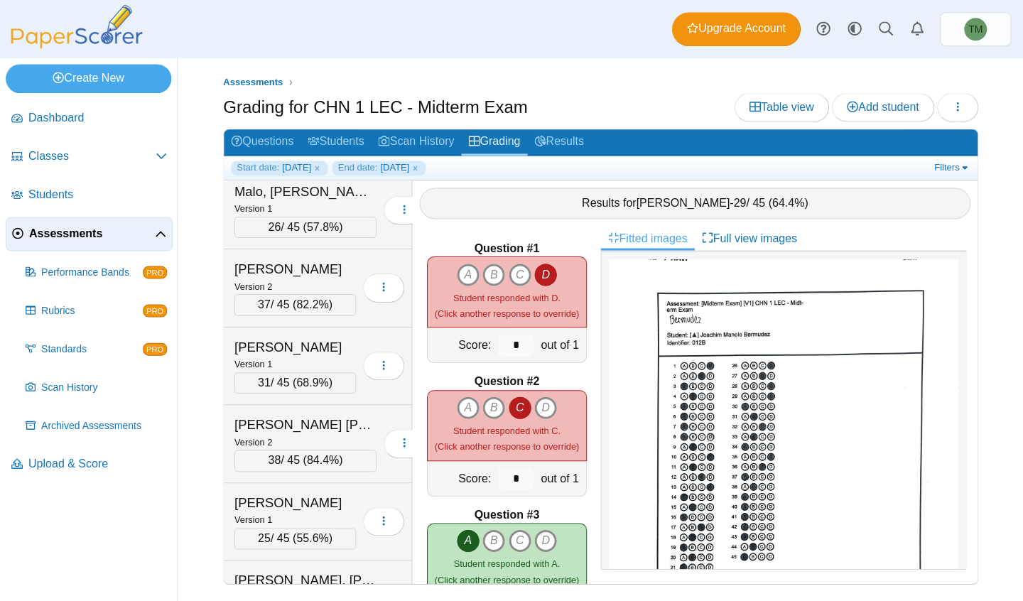
scroll to position [1409, 0]
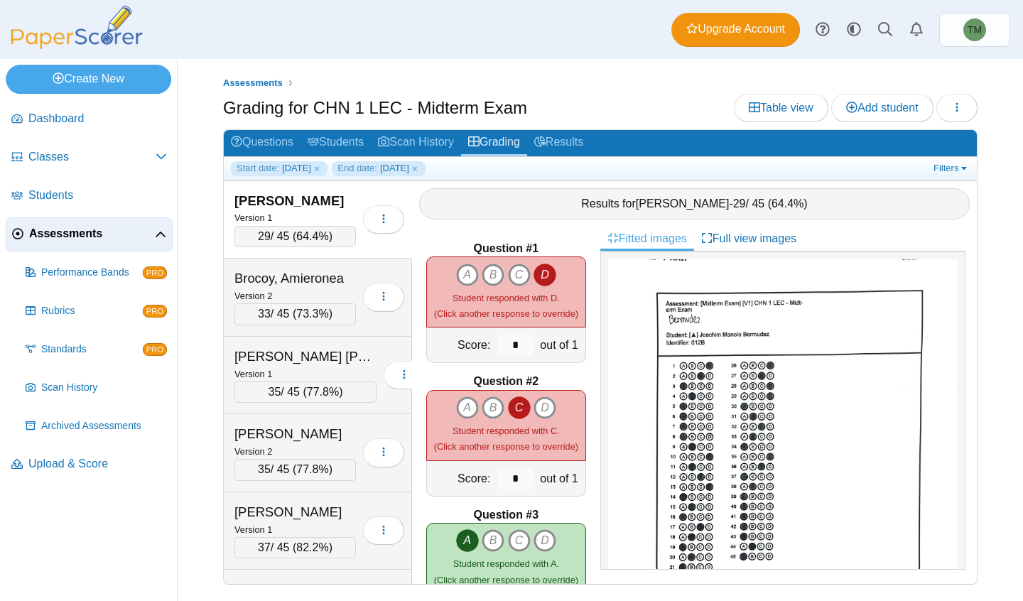
click at [356, 205] on div "Bermudez, Joachim Manolo" at bounding box center [294, 201] width 121 height 18
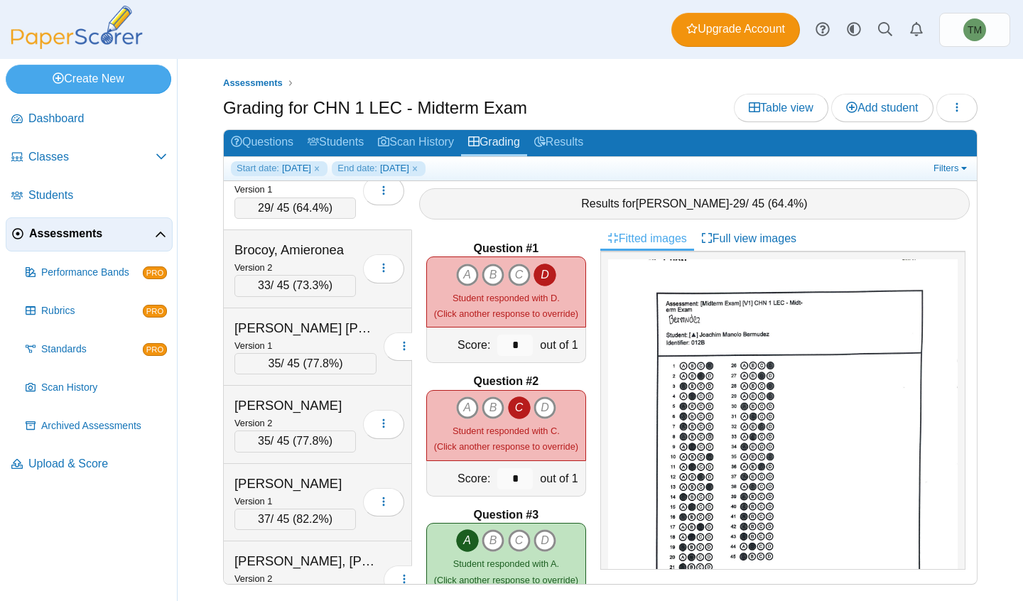
click at [953, 161] on link "Filters" at bounding box center [951, 168] width 43 height 14
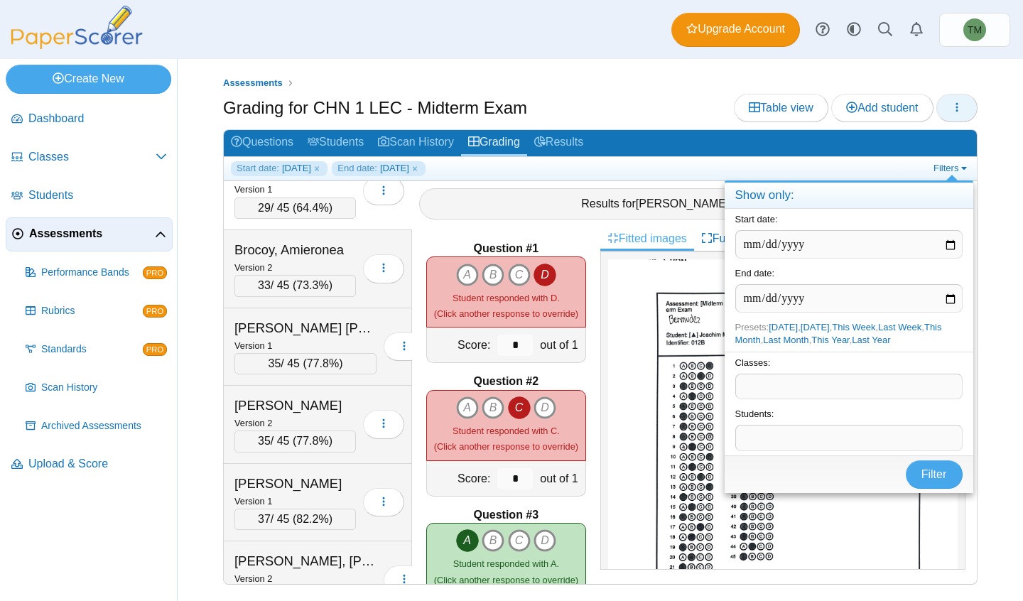
click at [949, 112] on button "button" at bounding box center [956, 108] width 41 height 28
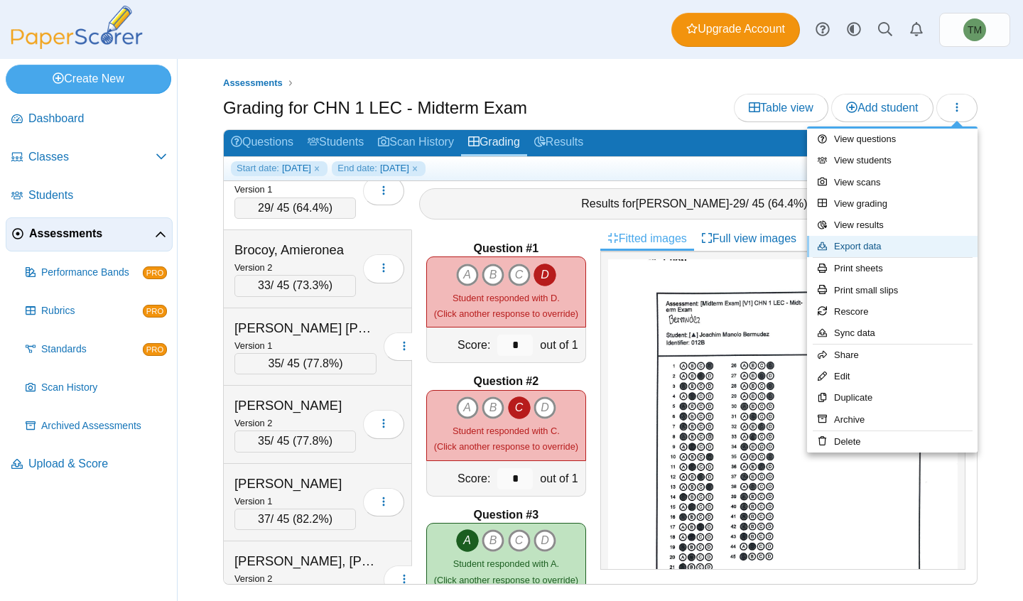
click at [918, 251] on link "Export data" at bounding box center [892, 246] width 170 height 21
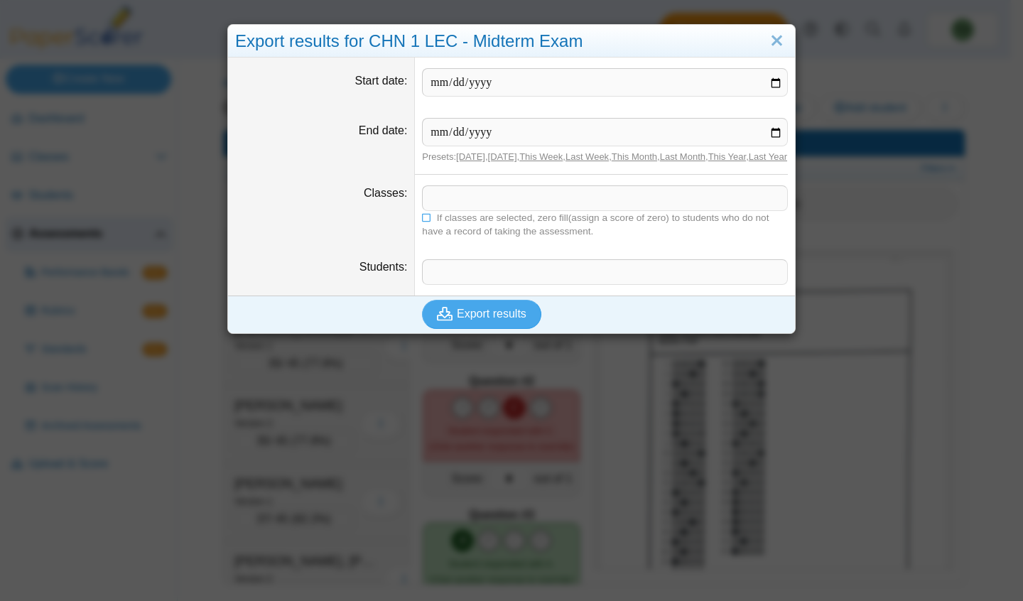
click at [785, 82] on dd at bounding box center [605, 83] width 380 height 50
click at [764, 85] on input "Start date" at bounding box center [605, 82] width 366 height 28
type input "**********"
click at [766, 134] on input "End date" at bounding box center [605, 132] width 366 height 28
type input "**********"
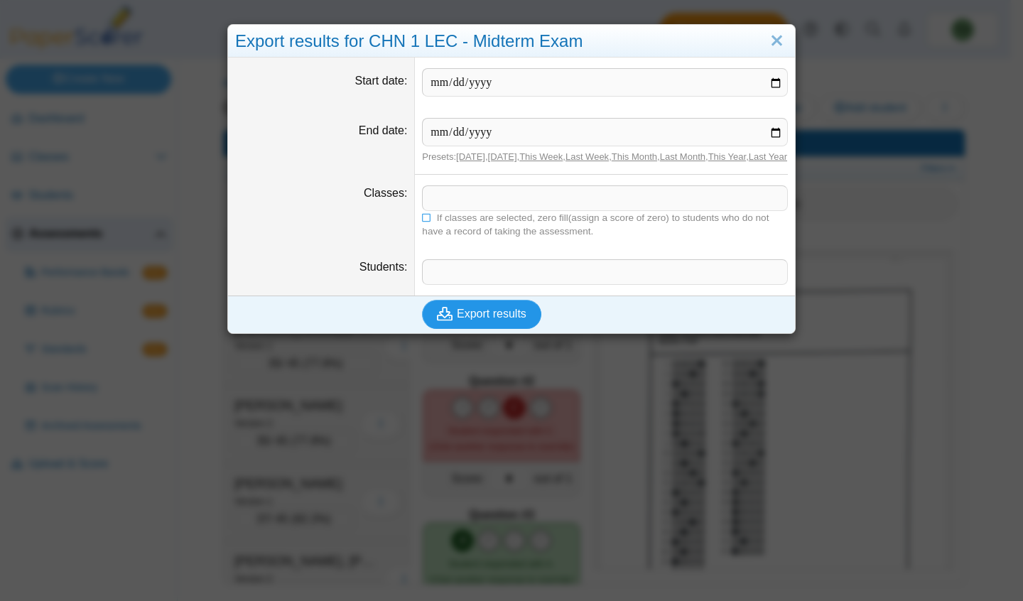
click at [496, 320] on span "Export results" at bounding box center [492, 314] width 70 height 12
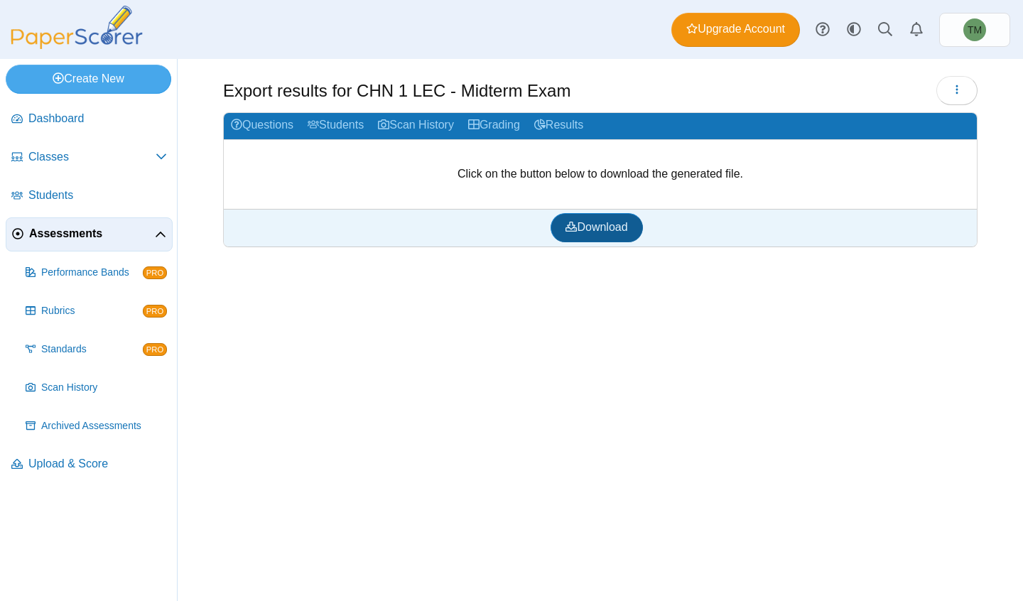
click at [618, 238] on link "Download" at bounding box center [597, 227] width 92 height 28
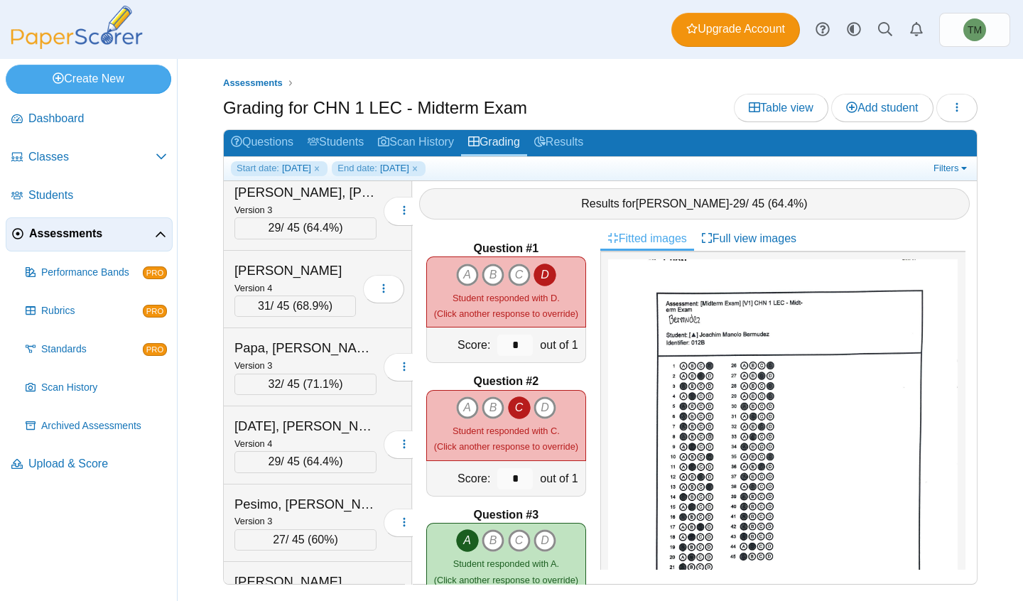
scroll to position [2028, 0]
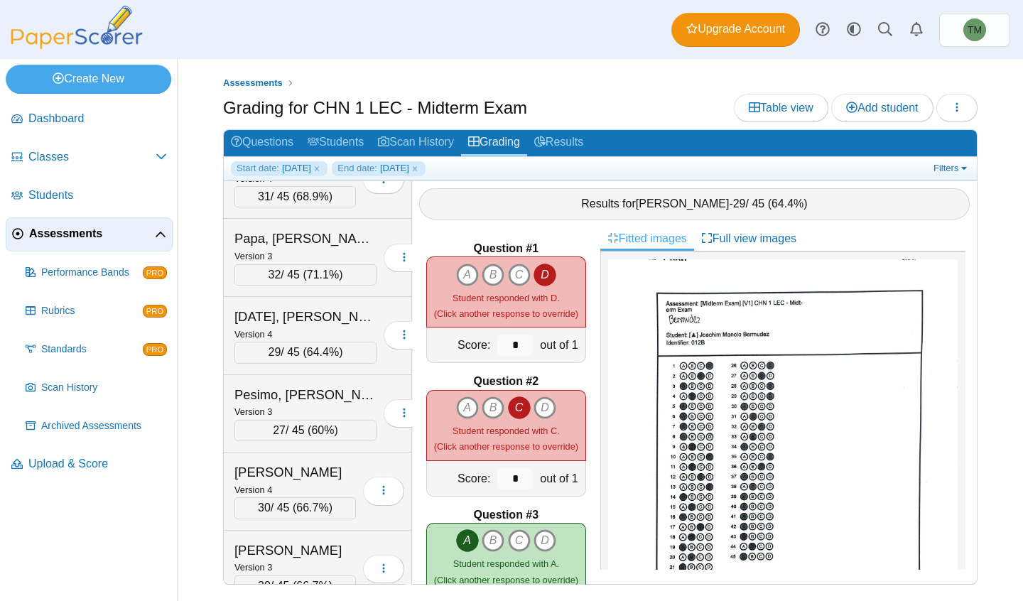
scroll to position [2164, 0]
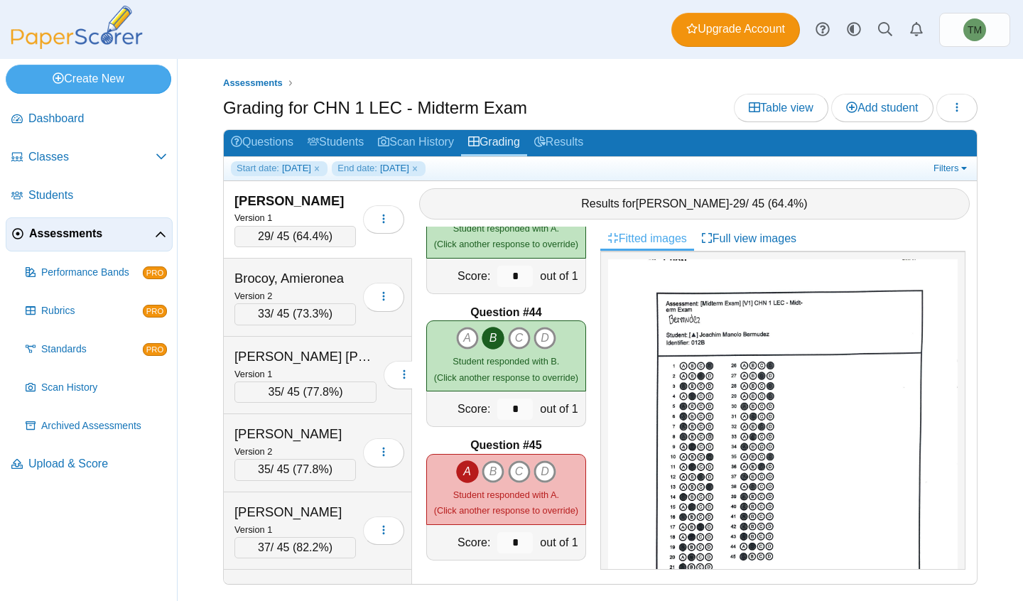
scroll to position [5661, 0]
click at [269, 349] on div "Cantos, Trixie Mae" at bounding box center [305, 356] width 142 height 18
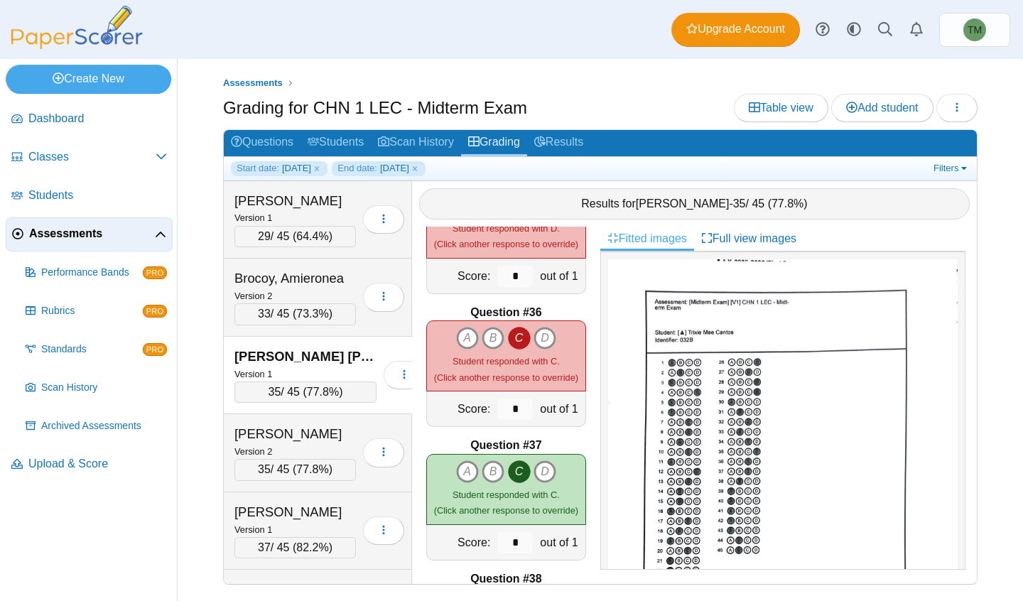
scroll to position [142, 0]
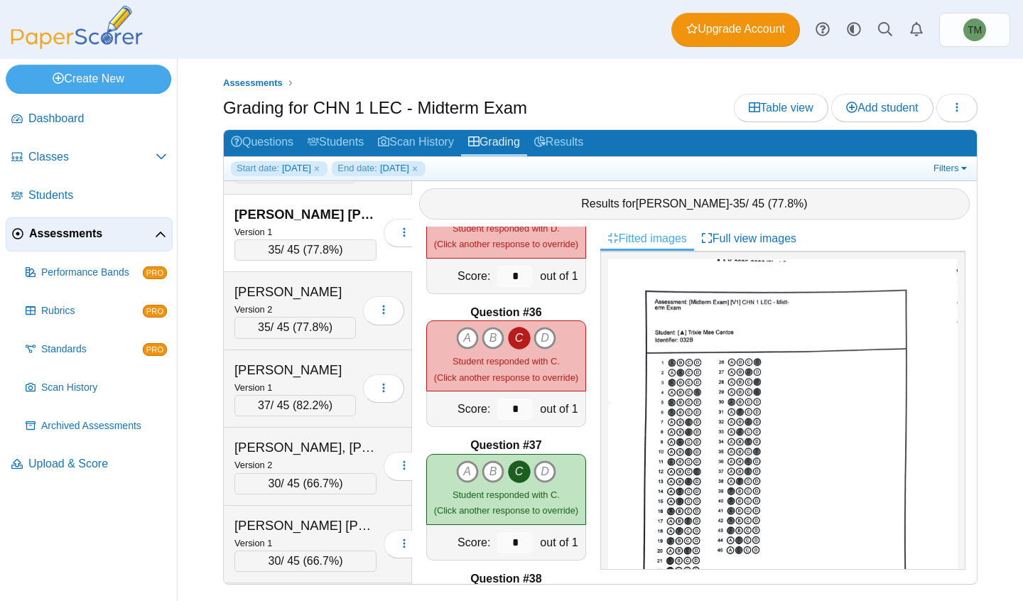
click at [331, 381] on div "Version 1" at bounding box center [294, 387] width 121 height 16
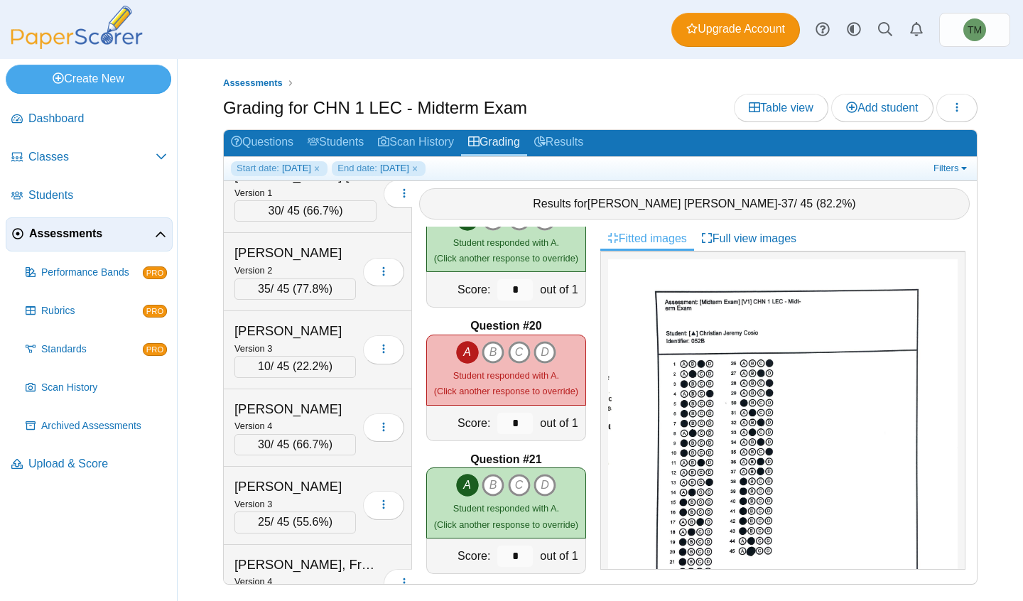
scroll to position [0, 0]
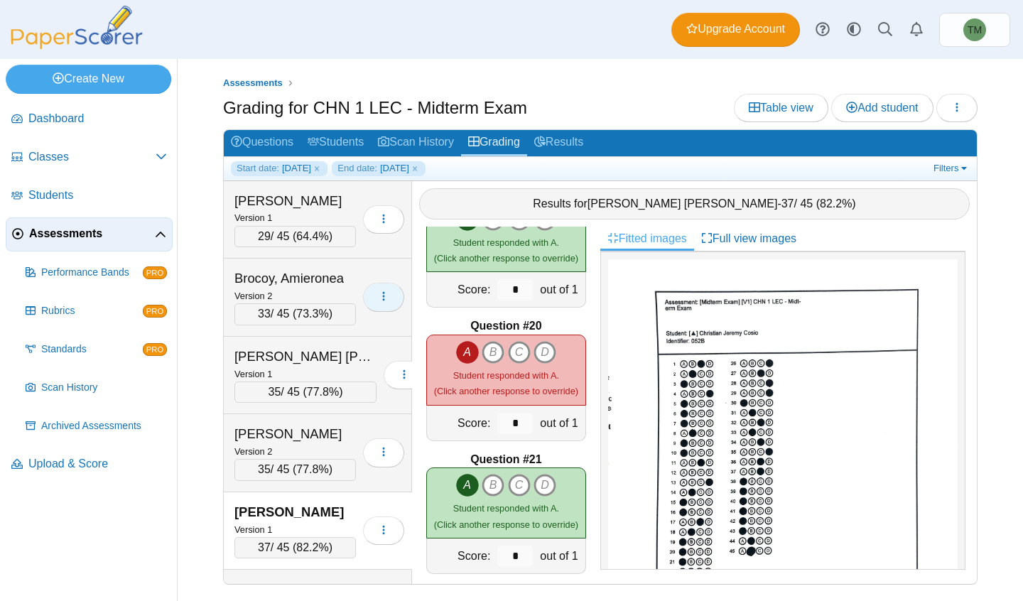
click at [377, 296] on button "button" at bounding box center [383, 297] width 41 height 28
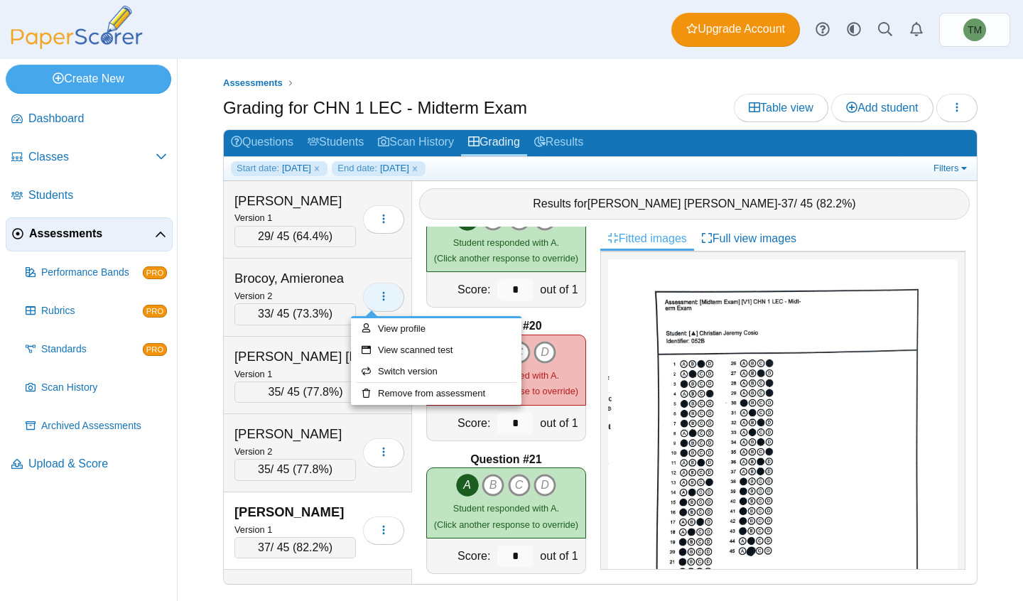
click at [377, 298] on button "button" at bounding box center [383, 297] width 41 height 28
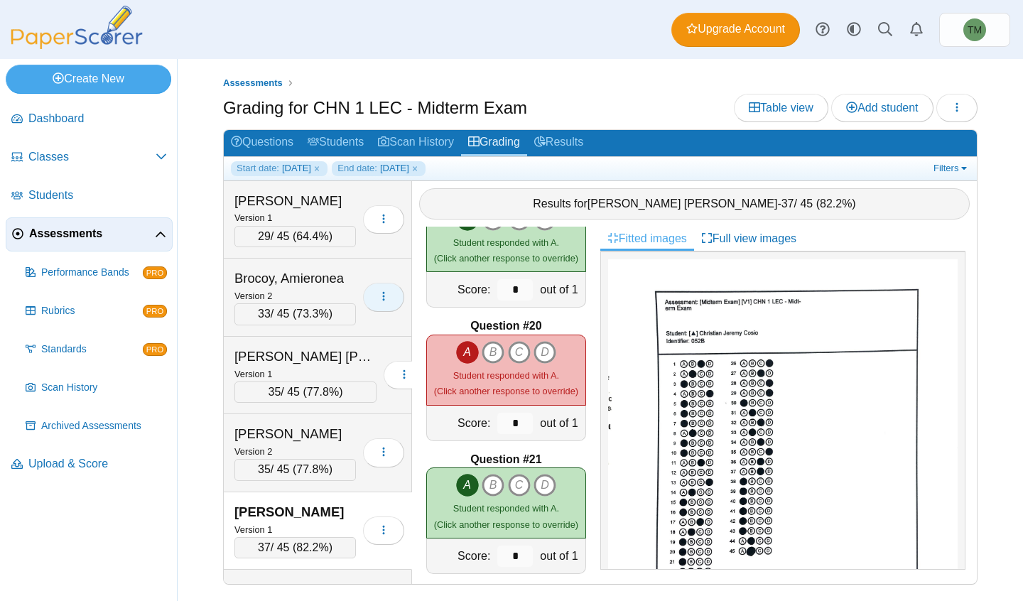
click at [363, 285] on button "button" at bounding box center [383, 297] width 41 height 28
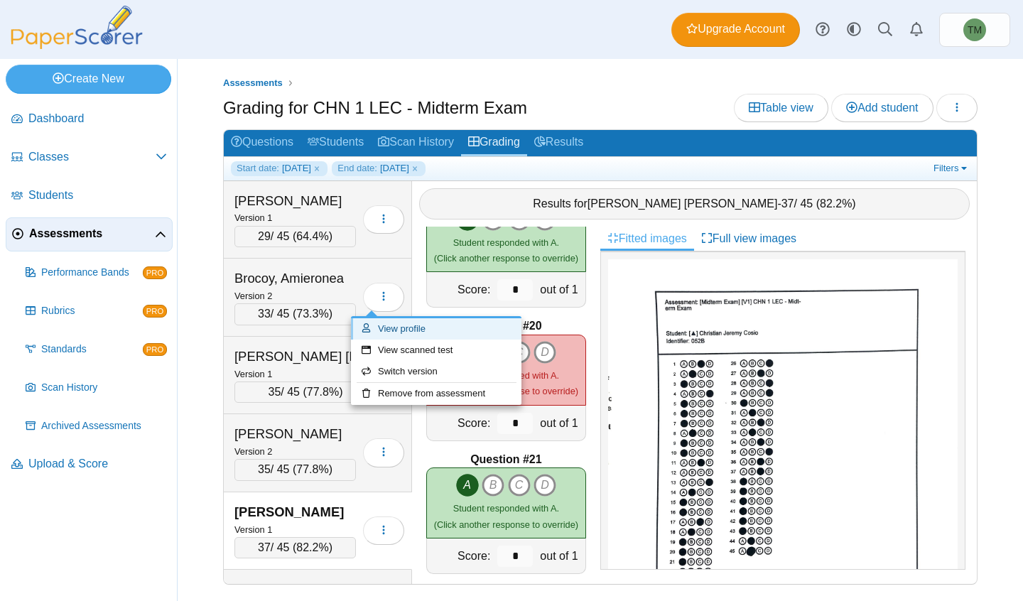
click at [376, 323] on link "View profile" at bounding box center [436, 328] width 170 height 21
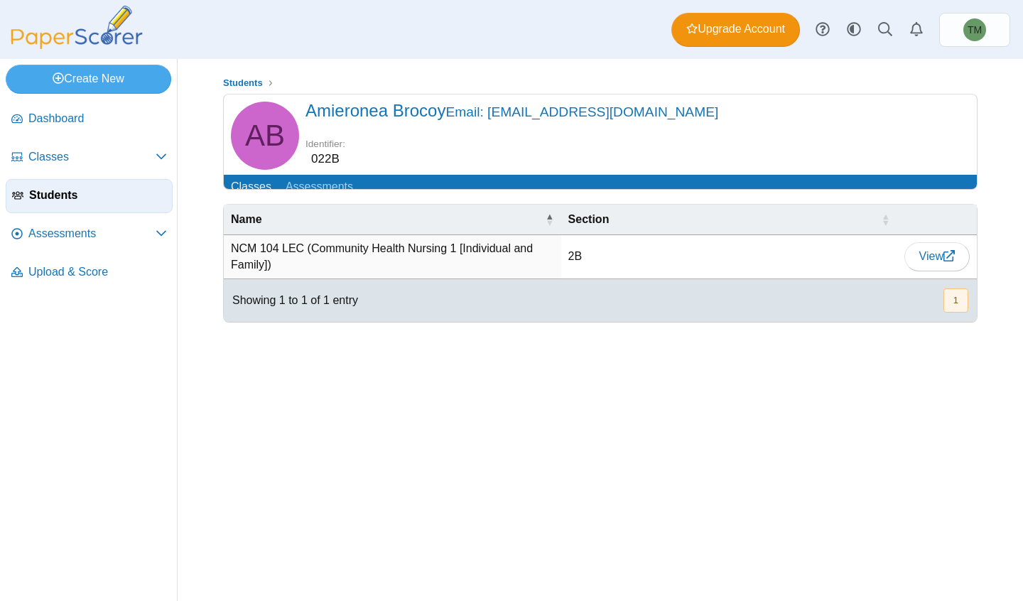
click at [335, 193] on link "Assessments" at bounding box center [319, 188] width 82 height 26
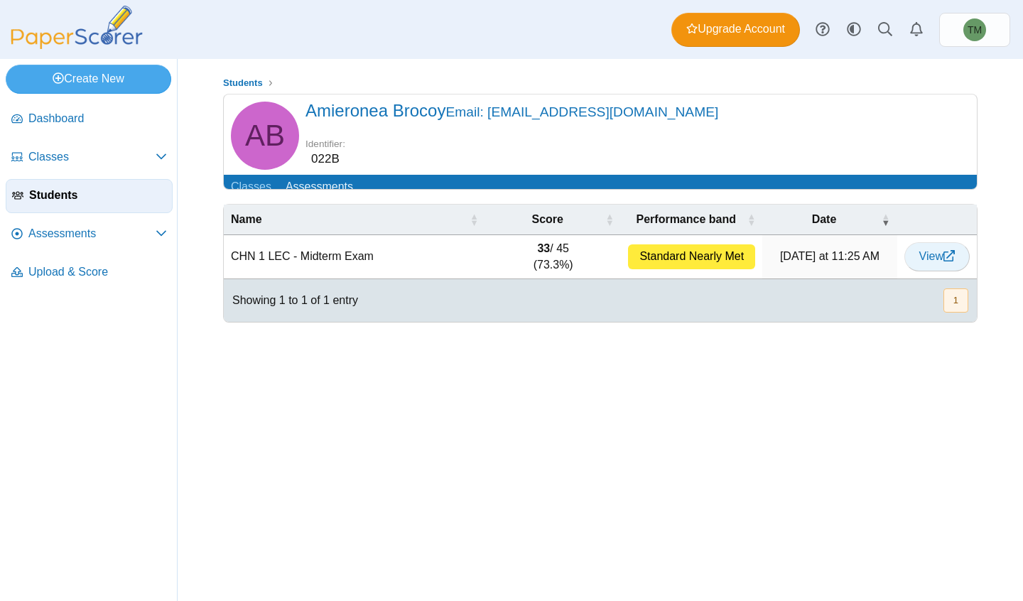
click at [945, 271] on link "View" at bounding box center [936, 256] width 65 height 28
click at [318, 313] on div "Showing 1 to 1 of 1 entry" at bounding box center [291, 300] width 134 height 43
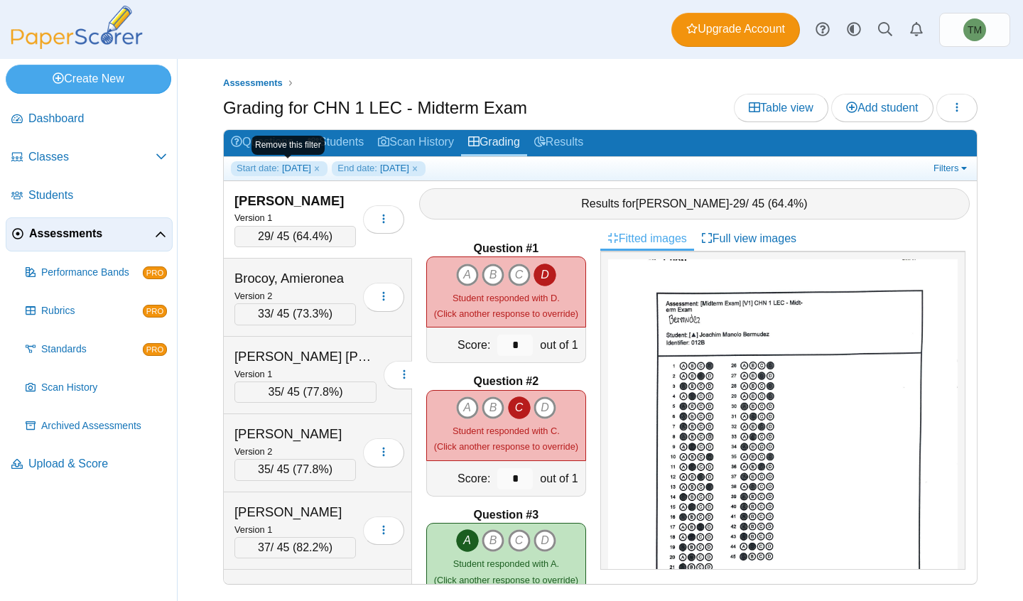
click at [327, 168] on link "Start date: 2025-10-03" at bounding box center [279, 168] width 97 height 14
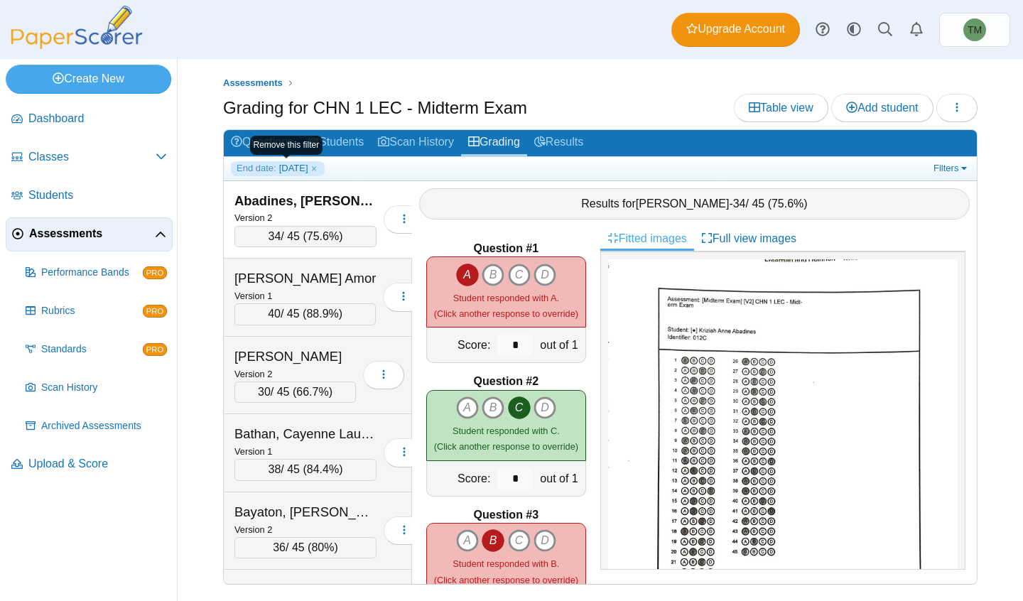
click at [325, 168] on link "End date: 2025-10-03" at bounding box center [278, 168] width 94 height 14
click at [956, 168] on link "Filters" at bounding box center [951, 168] width 43 height 14
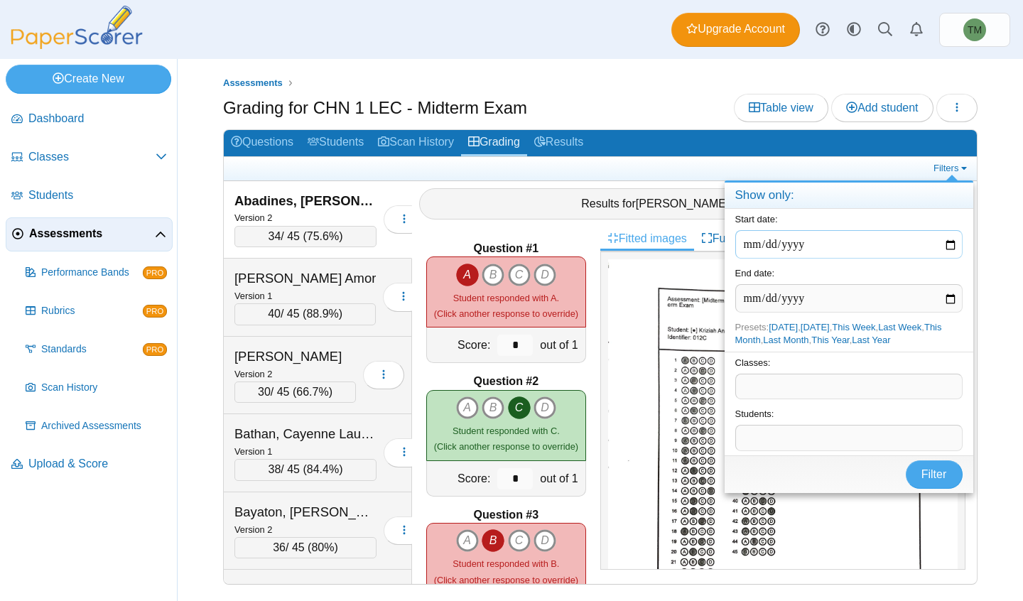
click at [949, 243] on input "date" at bounding box center [848, 244] width 227 height 28
type input "**********"
click at [946, 288] on input "date" at bounding box center [848, 298] width 227 height 28
click at [956, 289] on input "date" at bounding box center [848, 298] width 227 height 28
click at [950, 298] on input "date" at bounding box center [848, 298] width 227 height 28
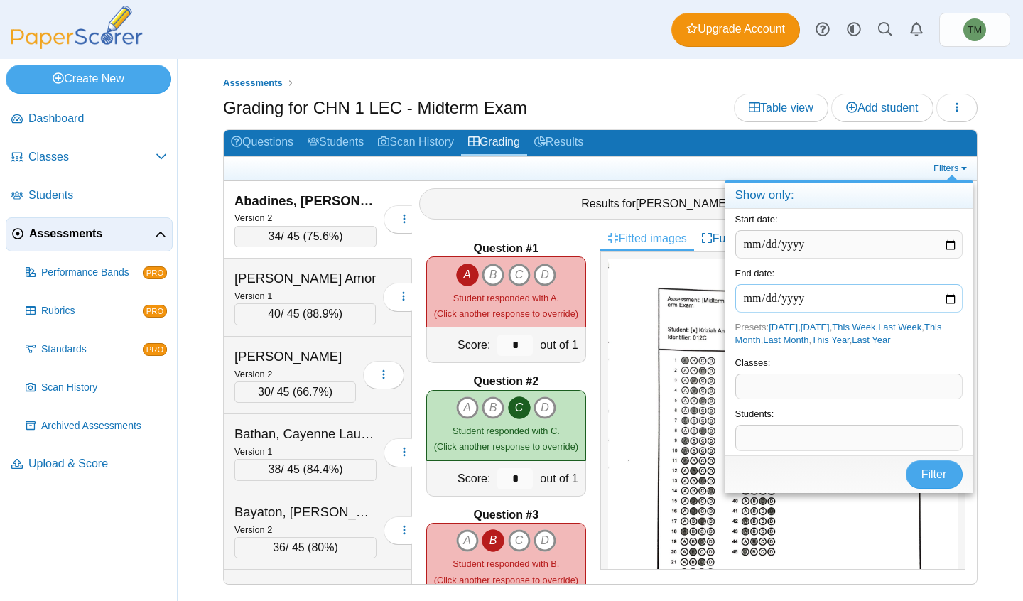
type input "**********"
click at [930, 477] on span "Filter" at bounding box center [934, 474] width 26 height 12
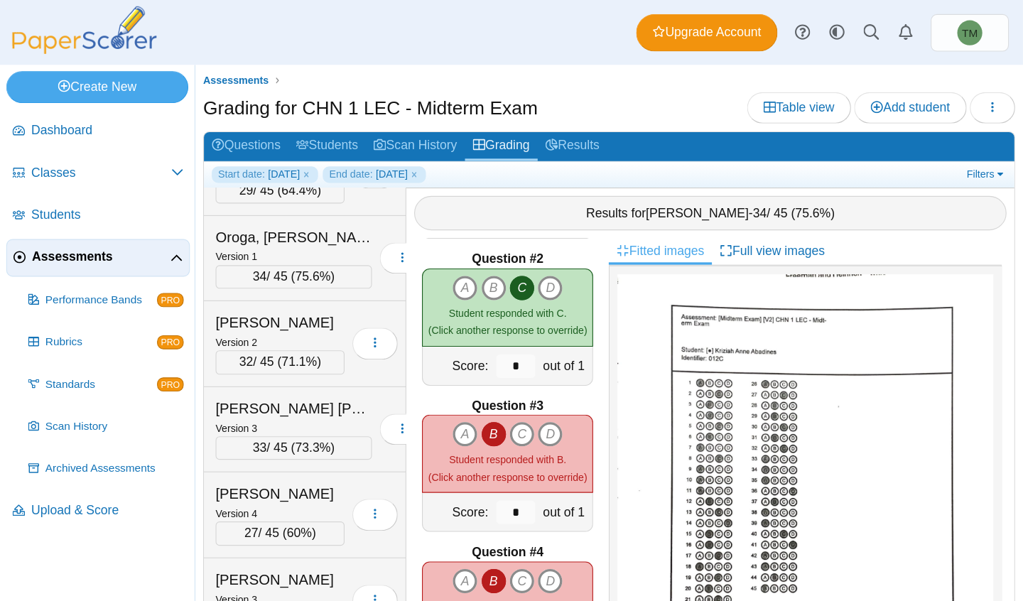
scroll to position [136, 0]
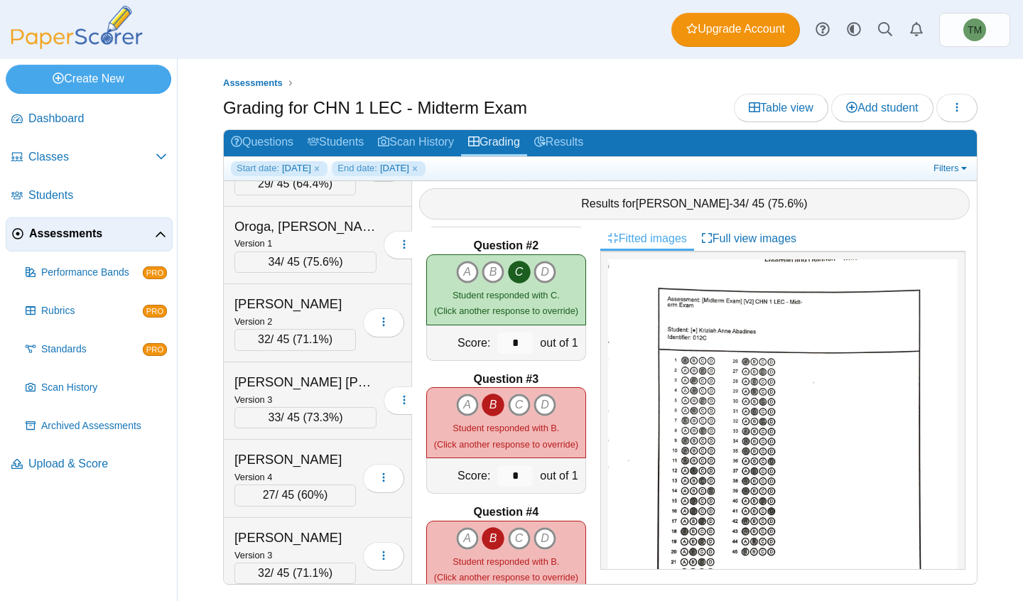
click at [996, 229] on div "Assessments Grading for CHN 1 LEC - Midterm Exam Table view Add student Loading…" at bounding box center [600, 330] width 845 height 542
click at [327, 168] on link "Start date: 2025-10-02" at bounding box center [279, 168] width 97 height 14
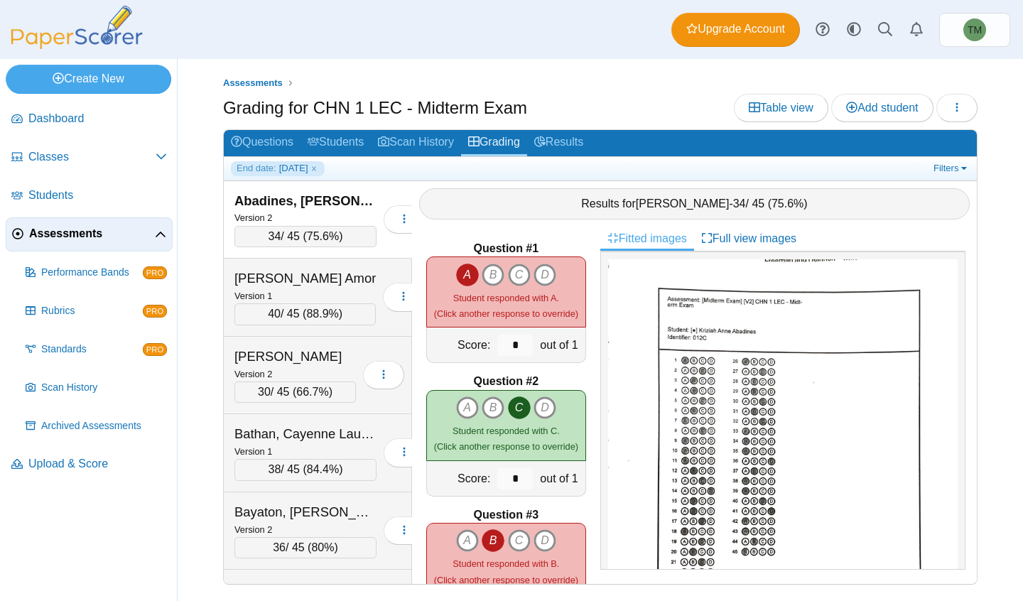
click at [325, 167] on link "End date: 2025-10-02" at bounding box center [278, 168] width 94 height 14
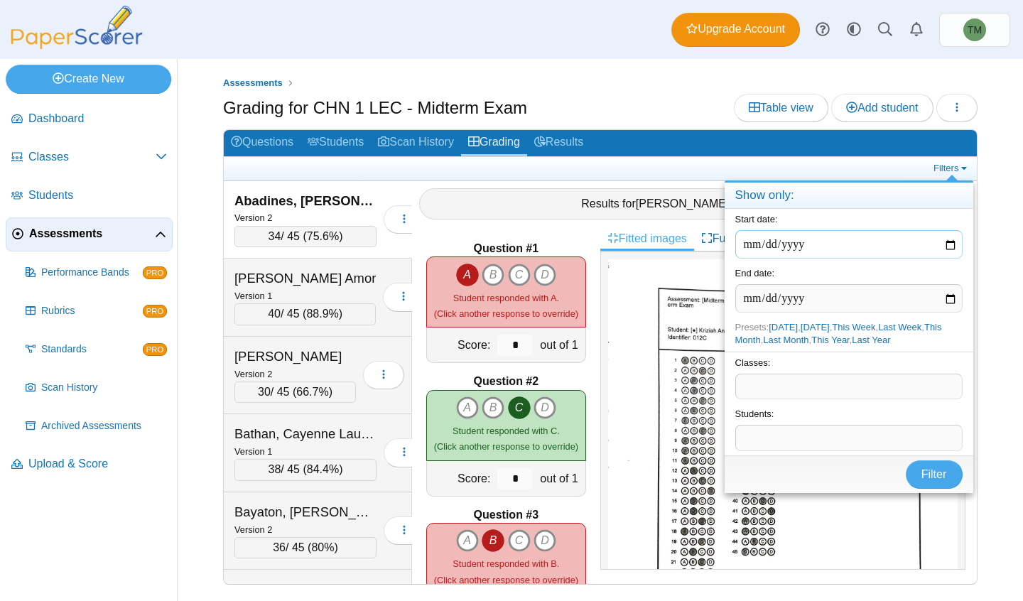
click at [946, 253] on input "date" at bounding box center [848, 244] width 227 height 28
click at [947, 245] on input "date" at bounding box center [848, 244] width 227 height 28
type input "**********"
click at [954, 298] on input "date" at bounding box center [848, 298] width 227 height 28
type input "**********"
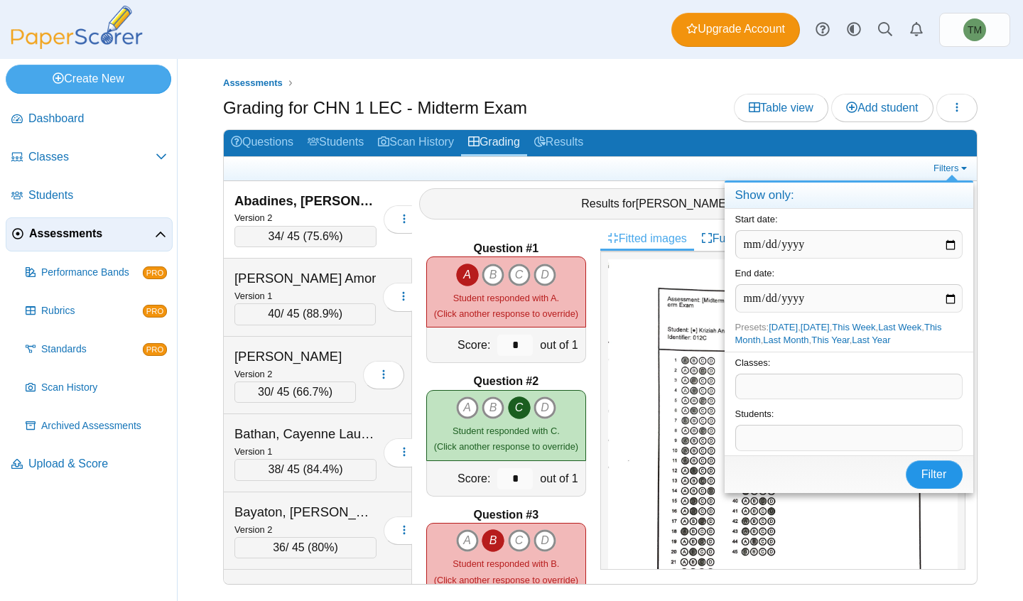
click at [923, 475] on span "Filter" at bounding box center [934, 474] width 26 height 12
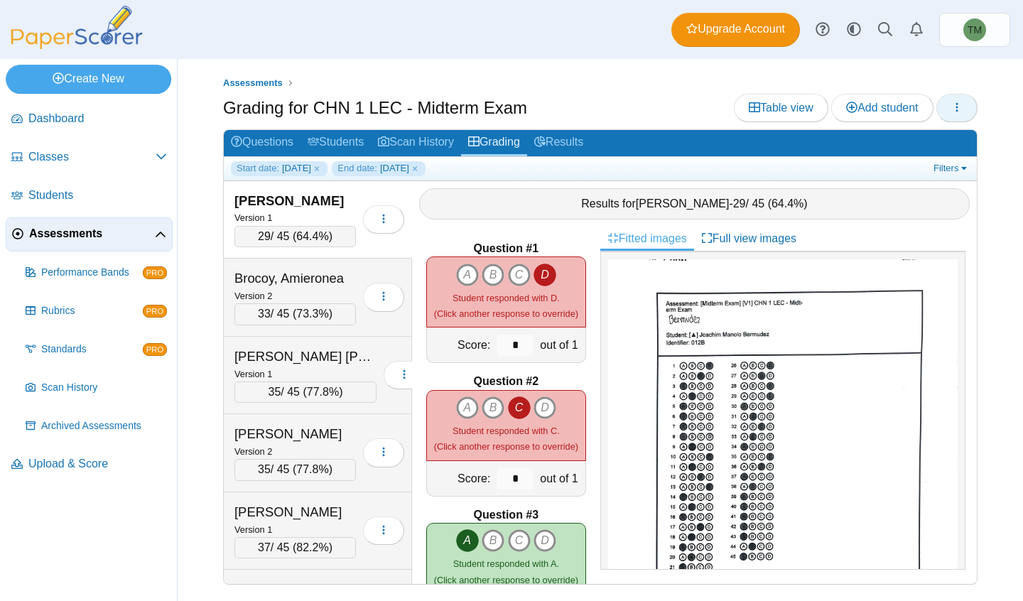
click at [954, 94] on button "button" at bounding box center [956, 108] width 41 height 28
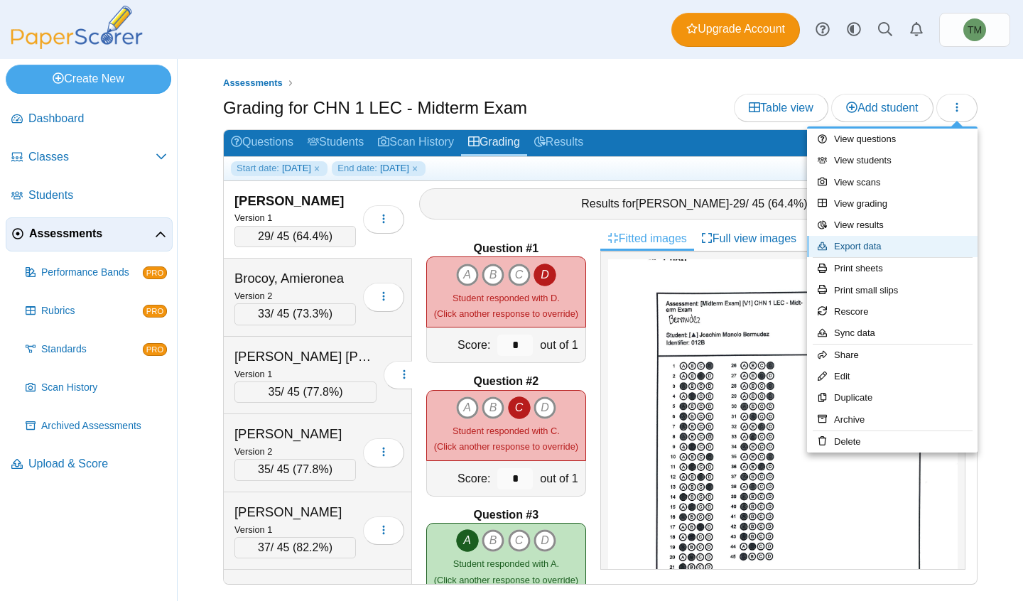
click at [899, 242] on link "Export data" at bounding box center [892, 246] width 170 height 21
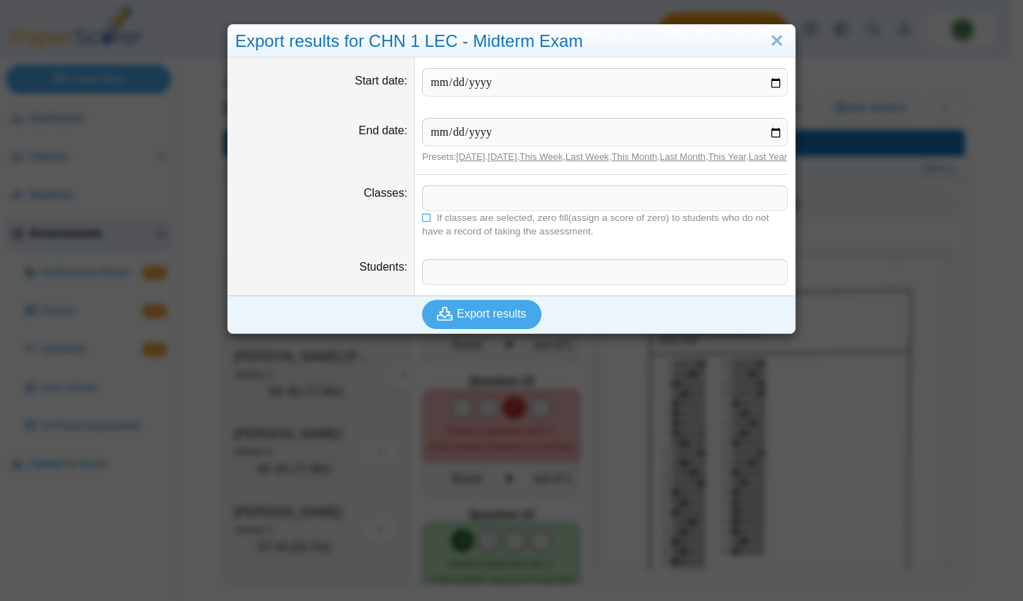
click at [769, 79] on input "Start date" at bounding box center [605, 82] width 366 height 28
type input "**********"
click at [764, 139] on input "End date" at bounding box center [605, 132] width 366 height 28
type input "**********"
click at [492, 320] on span "Export results" at bounding box center [492, 314] width 70 height 12
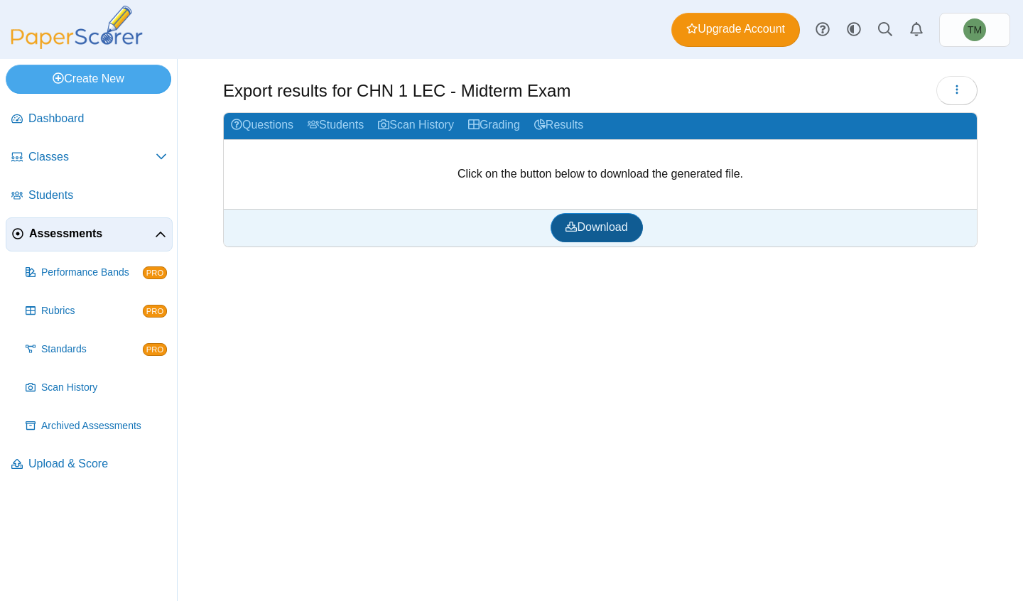
click at [638, 230] on link "Download" at bounding box center [597, 227] width 92 height 28
click at [518, 437] on div "Export results for CHN 1 LEC - Midterm Exam Loading… Grading" at bounding box center [600, 330] width 845 height 542
click at [79, 235] on span "Assessments" at bounding box center [92, 234] width 126 height 16
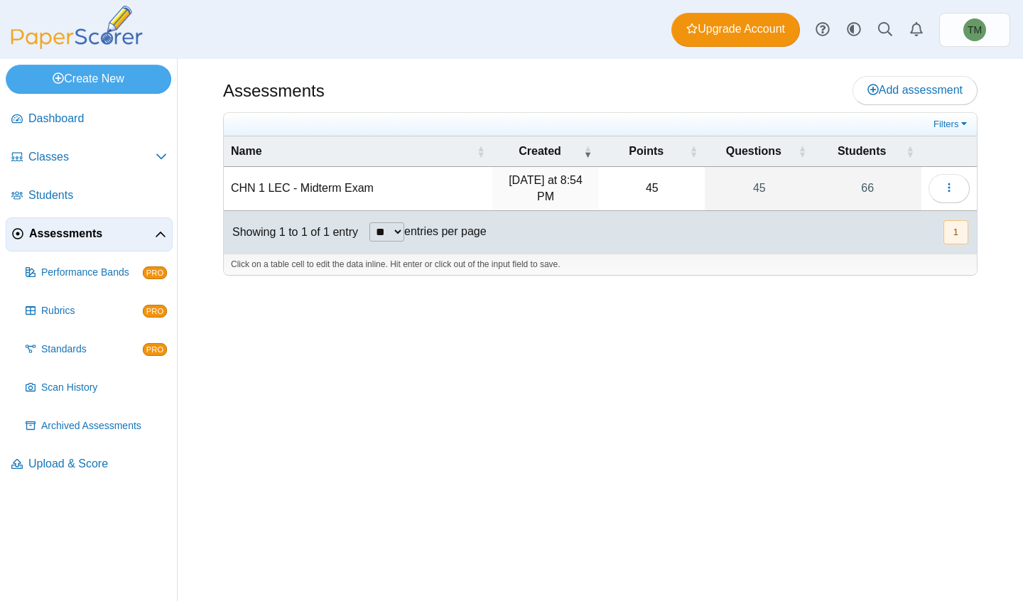
click at [389, 184] on td "CHN 1 LEC - Midterm Exam" at bounding box center [358, 189] width 269 height 44
click at [918, 188] on link "66" at bounding box center [867, 188] width 108 height 43
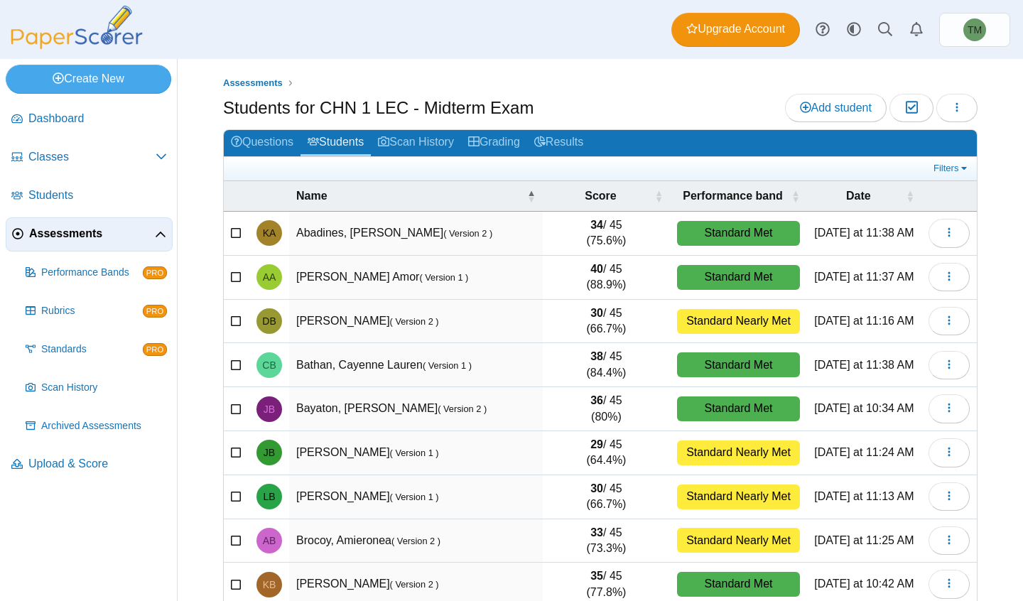
click at [504, 148] on link "Grading" at bounding box center [494, 143] width 66 height 26
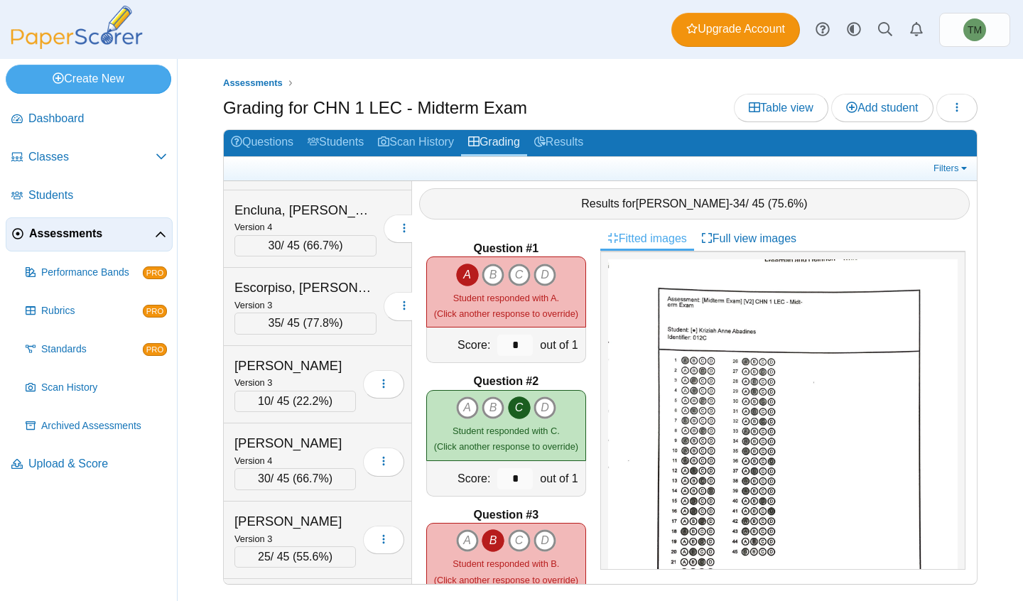
scroll to position [1563, 0]
